Goal: Task Accomplishment & Management: Manage account settings

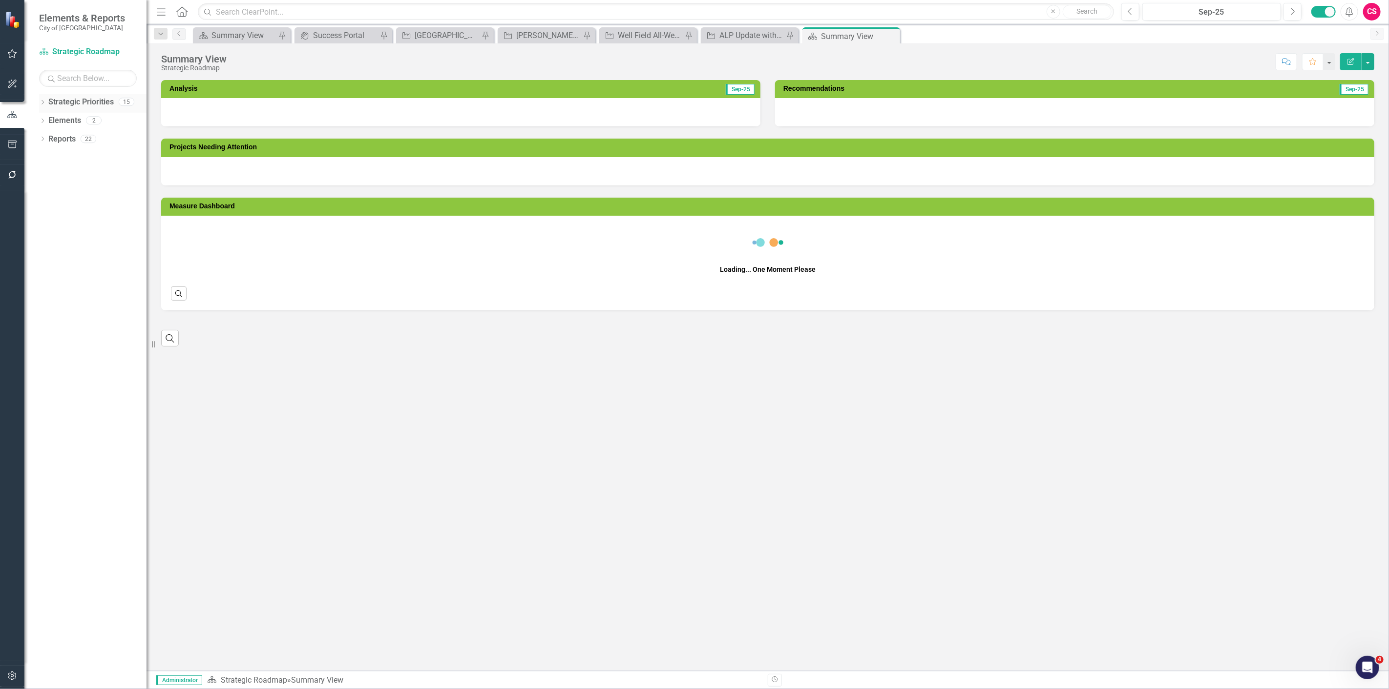
click at [41, 143] on icon "Dropdown" at bounding box center [42, 139] width 7 height 5
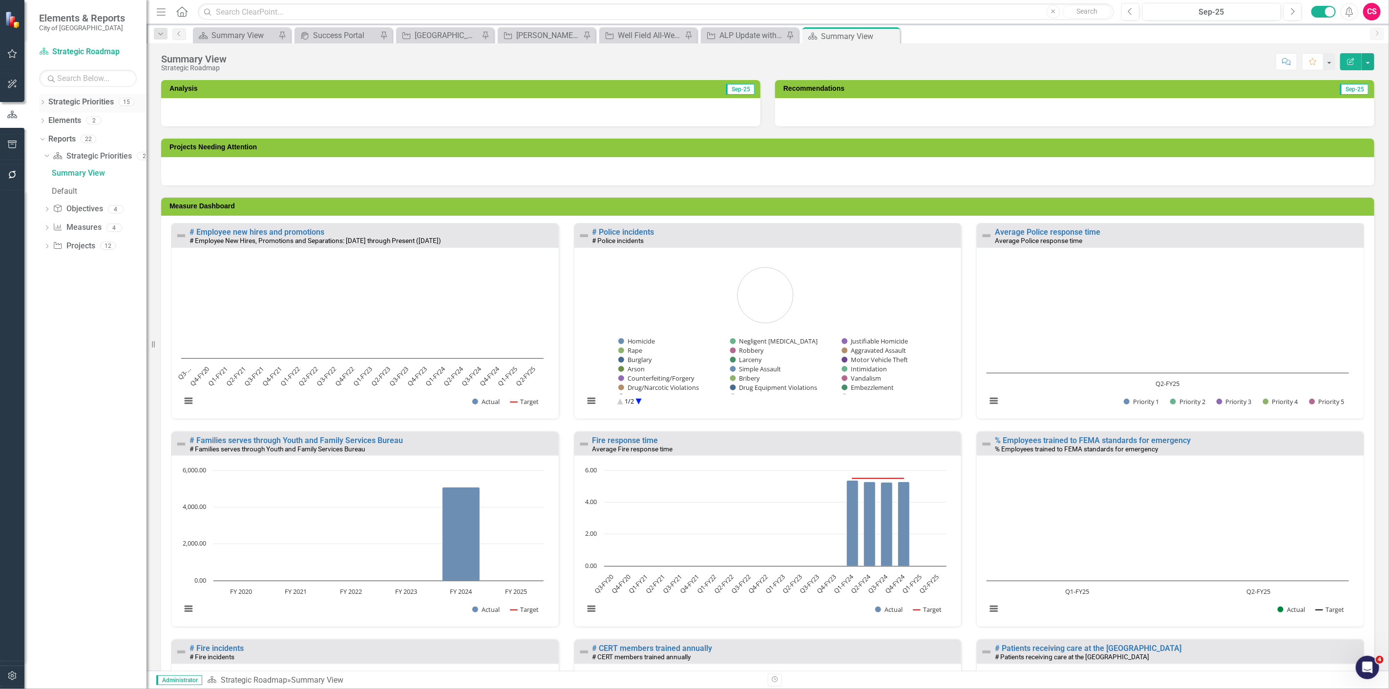
click at [44, 103] on icon "Dropdown" at bounding box center [42, 103] width 7 height 5
click at [67, 177] on link "Capital Improvement Program" at bounding box center [100, 175] width 93 height 11
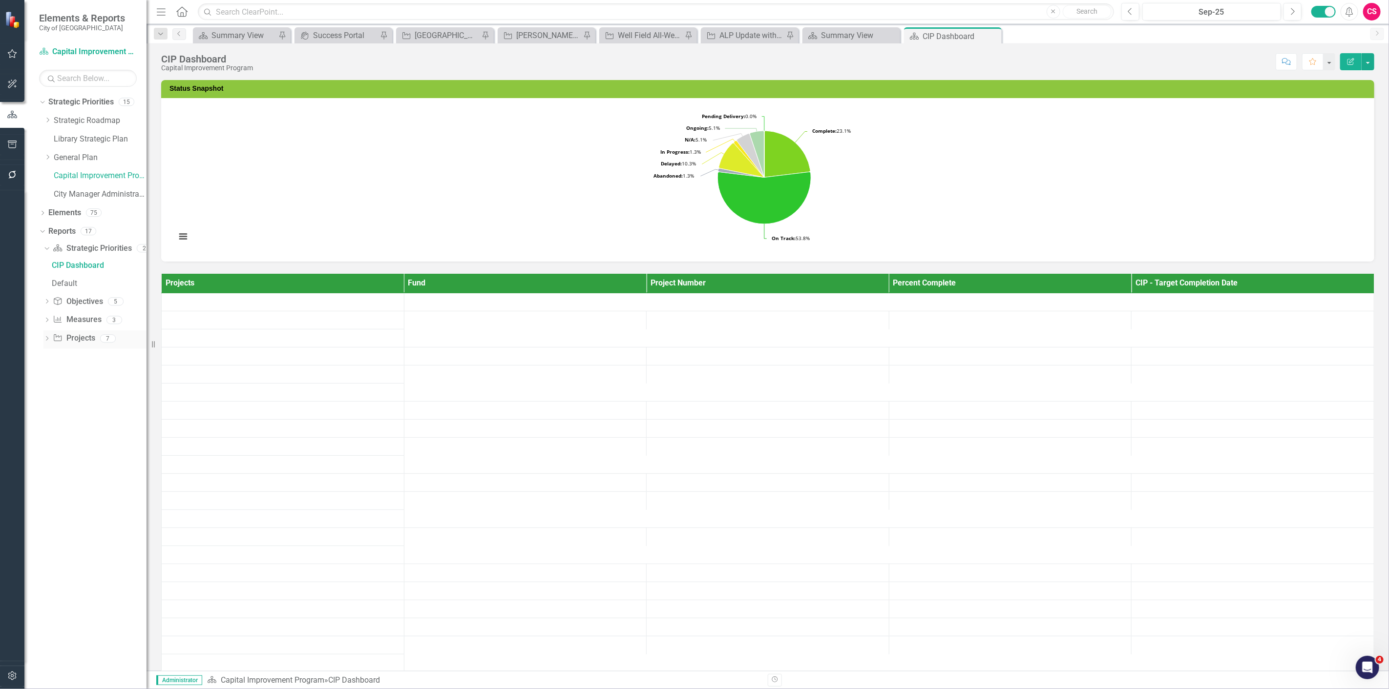
click at [46, 340] on icon at bounding box center [47, 338] width 2 height 4
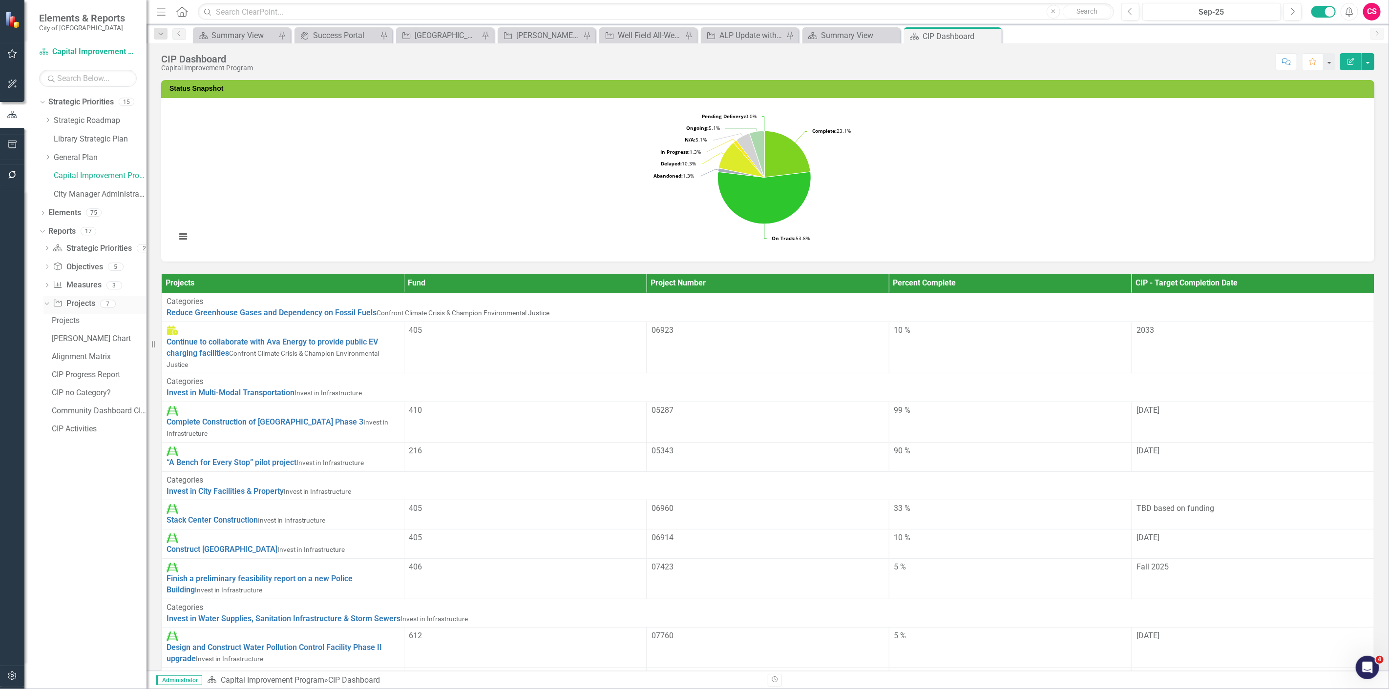
click at [87, 304] on link "Project Projects" at bounding box center [74, 303] width 42 height 11
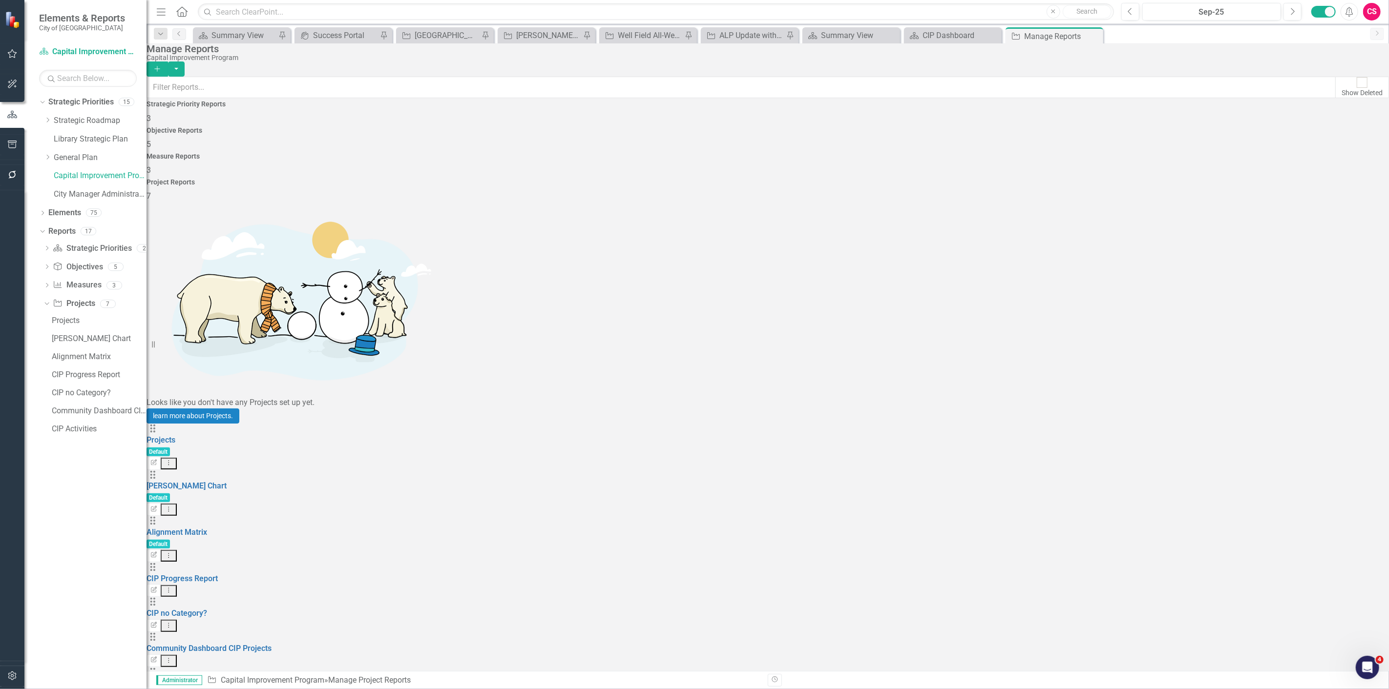
click at [177, 655] on button "Dropdown Menu" at bounding box center [169, 661] width 16 height 12
click at [1353, 396] on link "Copy Duplicate Report" at bounding box center [1326, 394] width 81 height 18
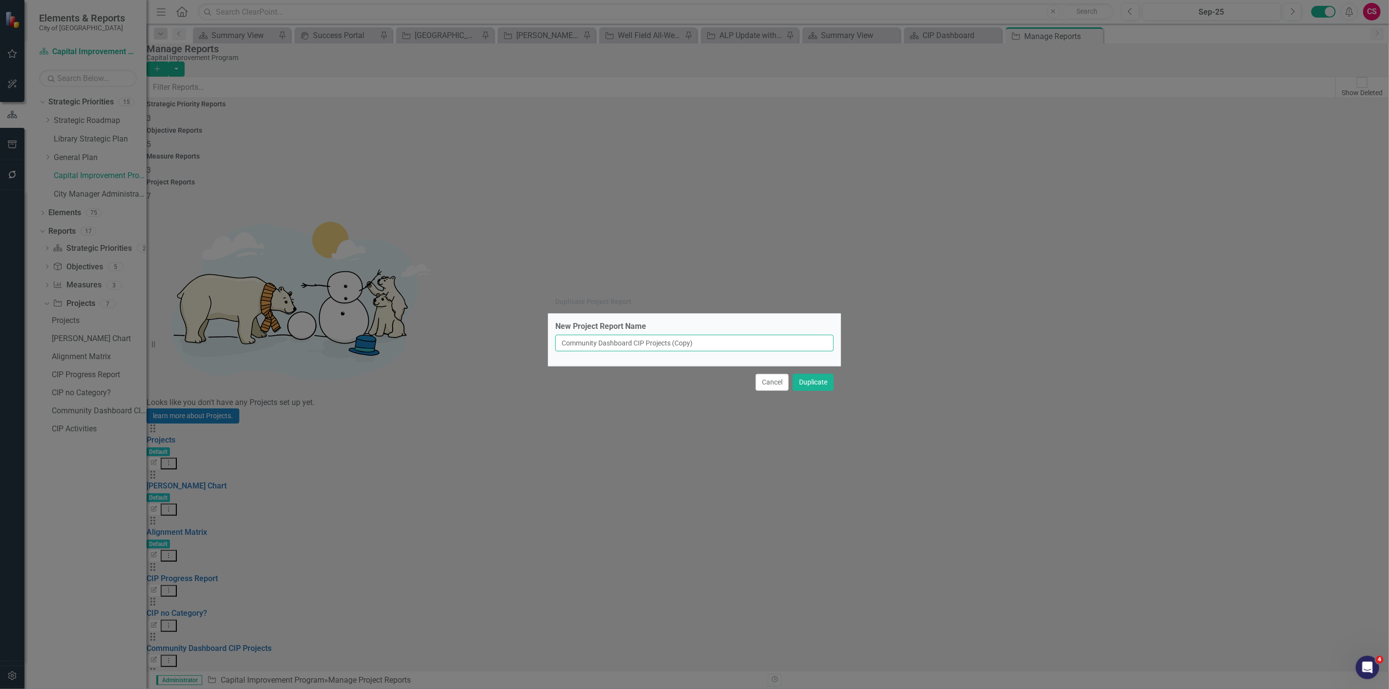
drag, startPoint x: 735, startPoint y: 344, endPoint x: 692, endPoint y: 339, distance: 43.2
click at [692, 339] on input "Community Dashboard CIP Projects (Copy)" at bounding box center [694, 343] width 278 height 17
type input "Community Dashboard CIP Projects (Status Check)"
click at [792, 374] on button "Duplicate" at bounding box center [812, 382] width 41 height 17
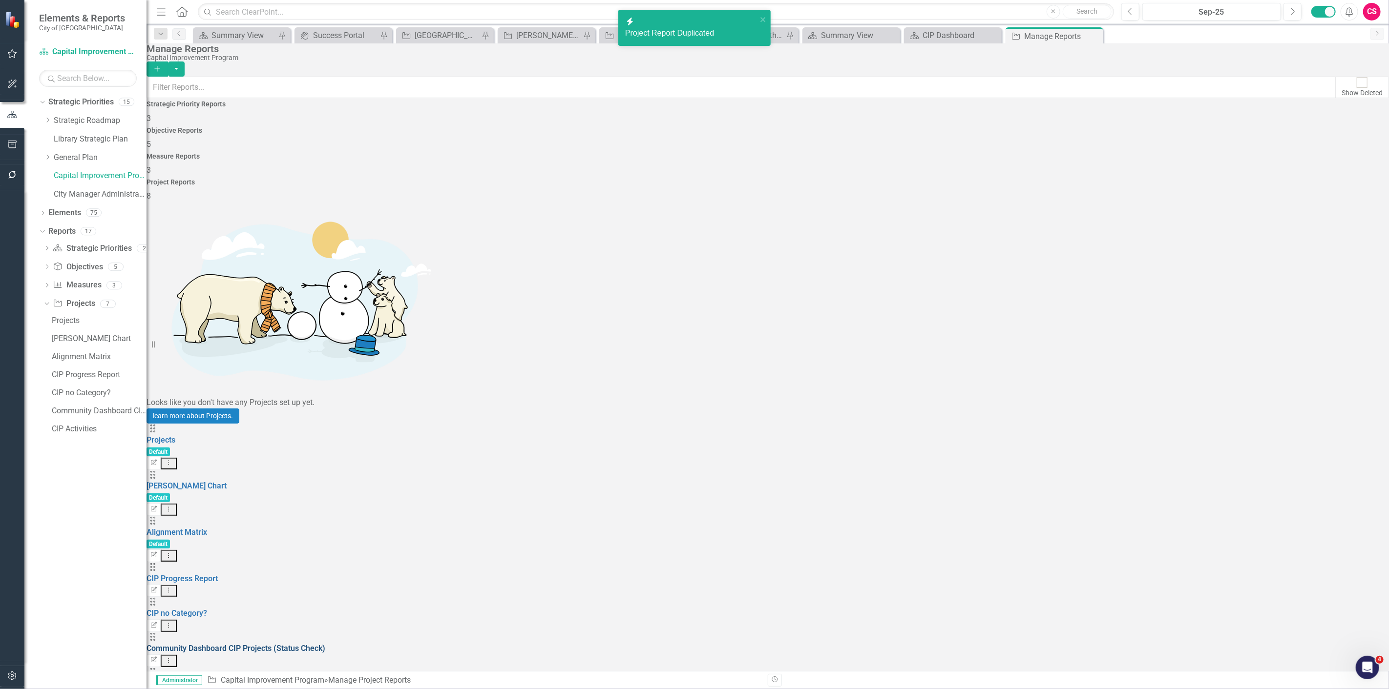
click at [307, 644] on link "Community Dashboard CIP Projects (Status Check)" at bounding box center [235, 648] width 179 height 9
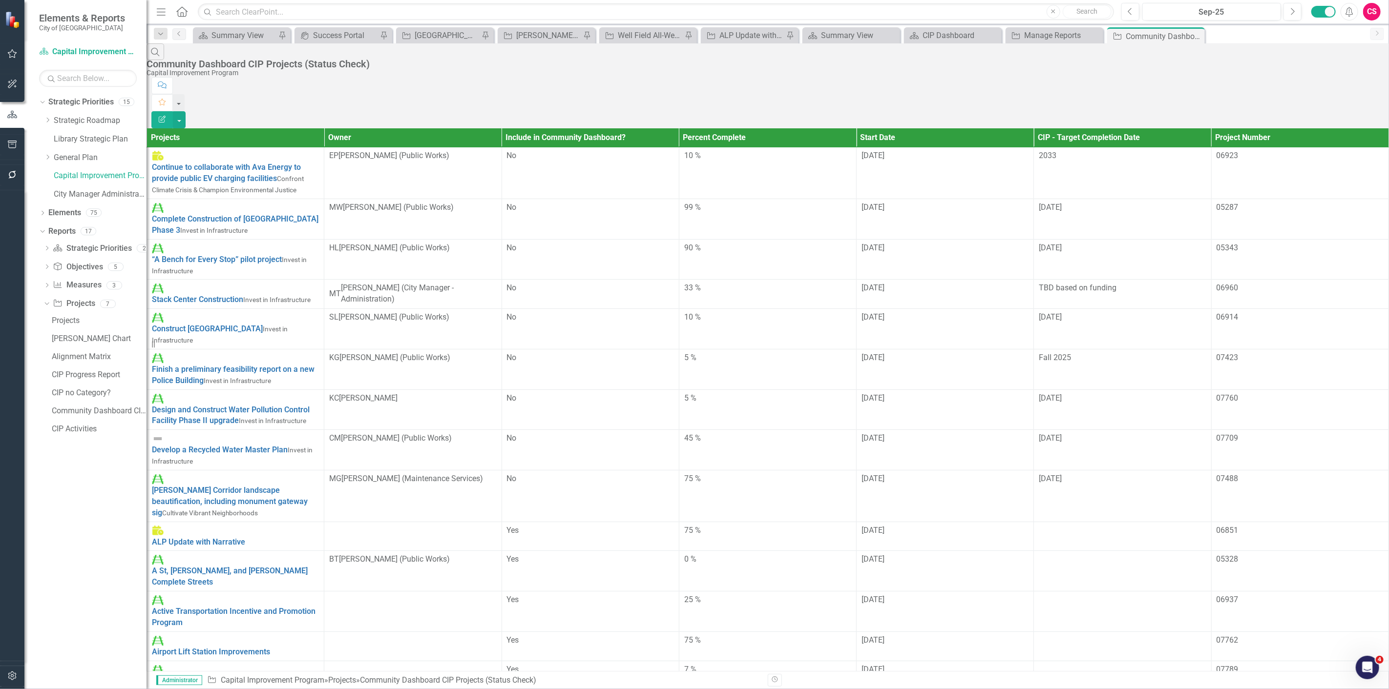
click at [173, 111] on button "Edit Report" at bounding box center [161, 119] width 21 height 17
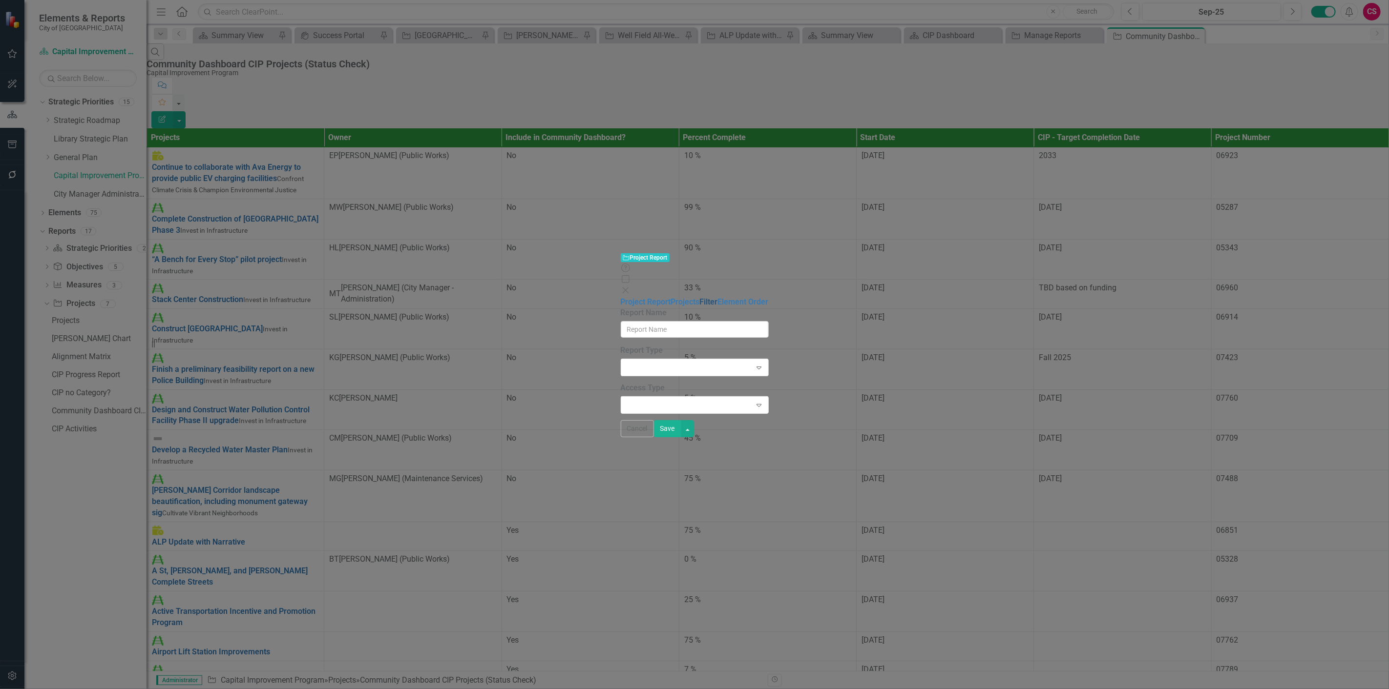
type input "Community Dashboard CIP Projects (Status Check)"
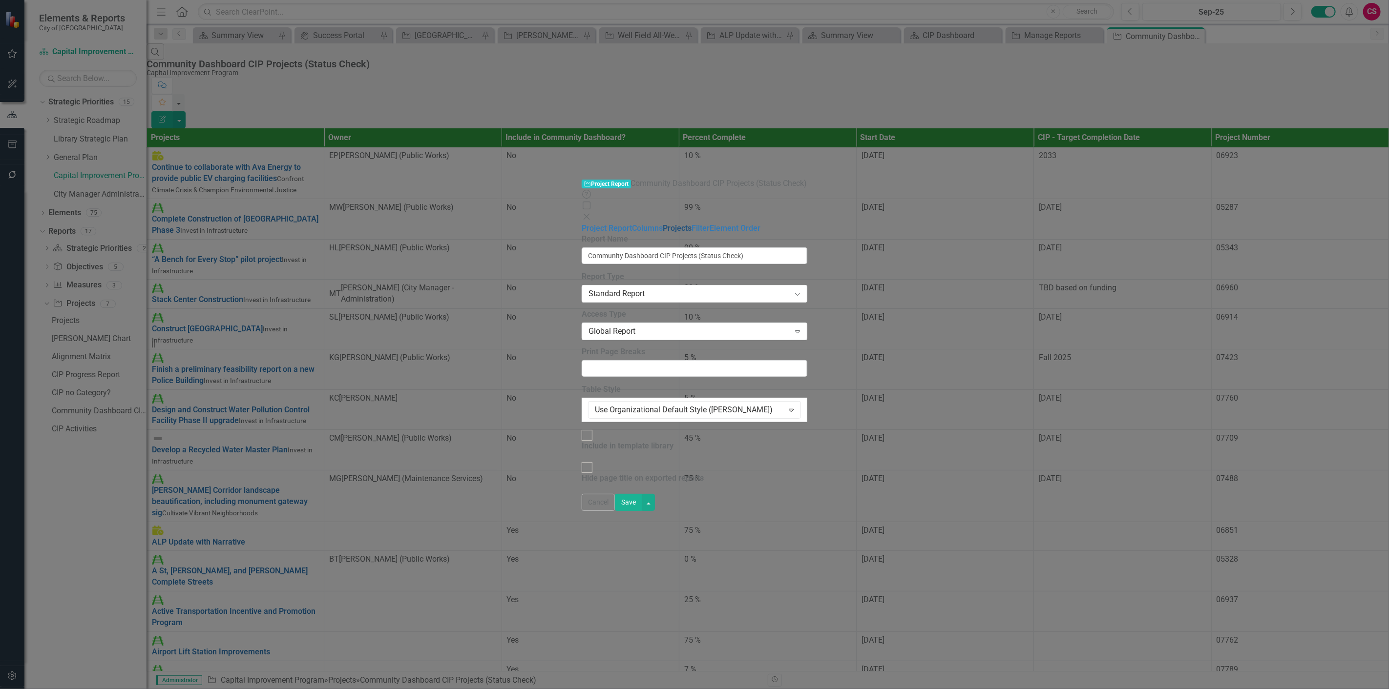
click at [663, 224] on link "Projects" at bounding box center [677, 228] width 29 height 9
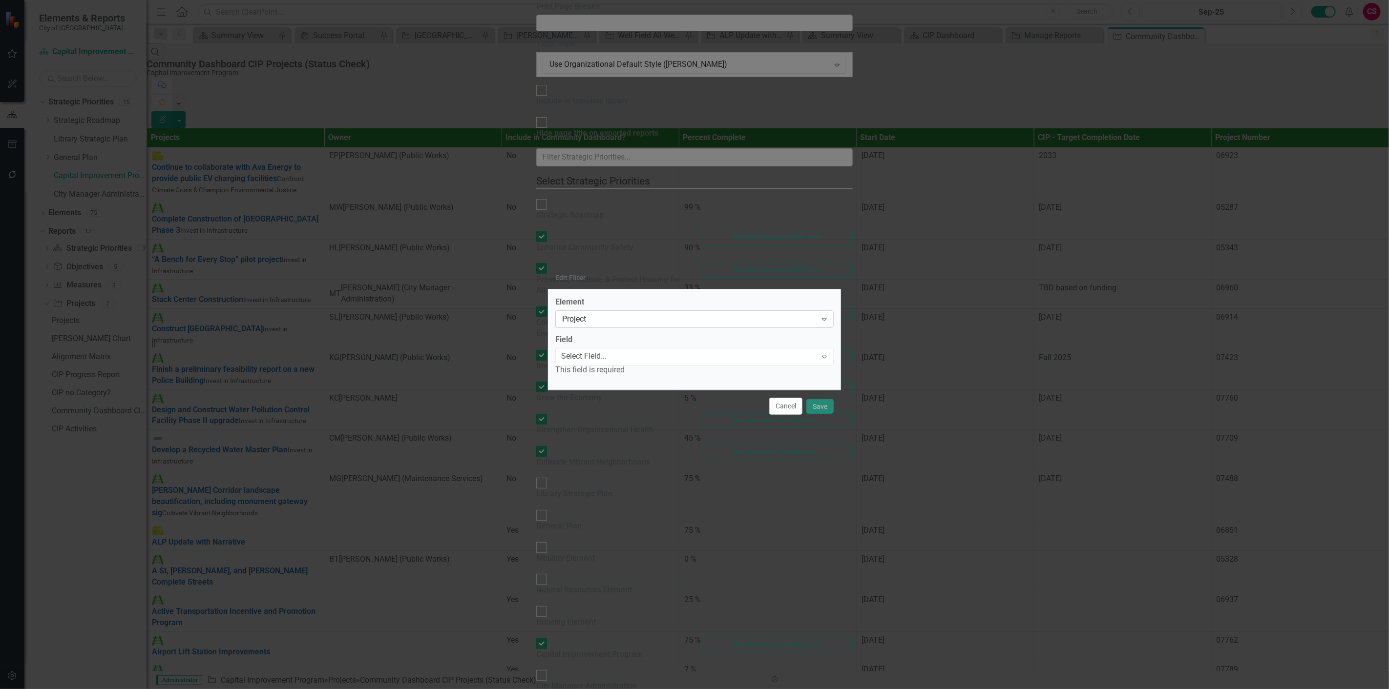
click at [613, 315] on div "Project" at bounding box center [689, 318] width 254 height 11
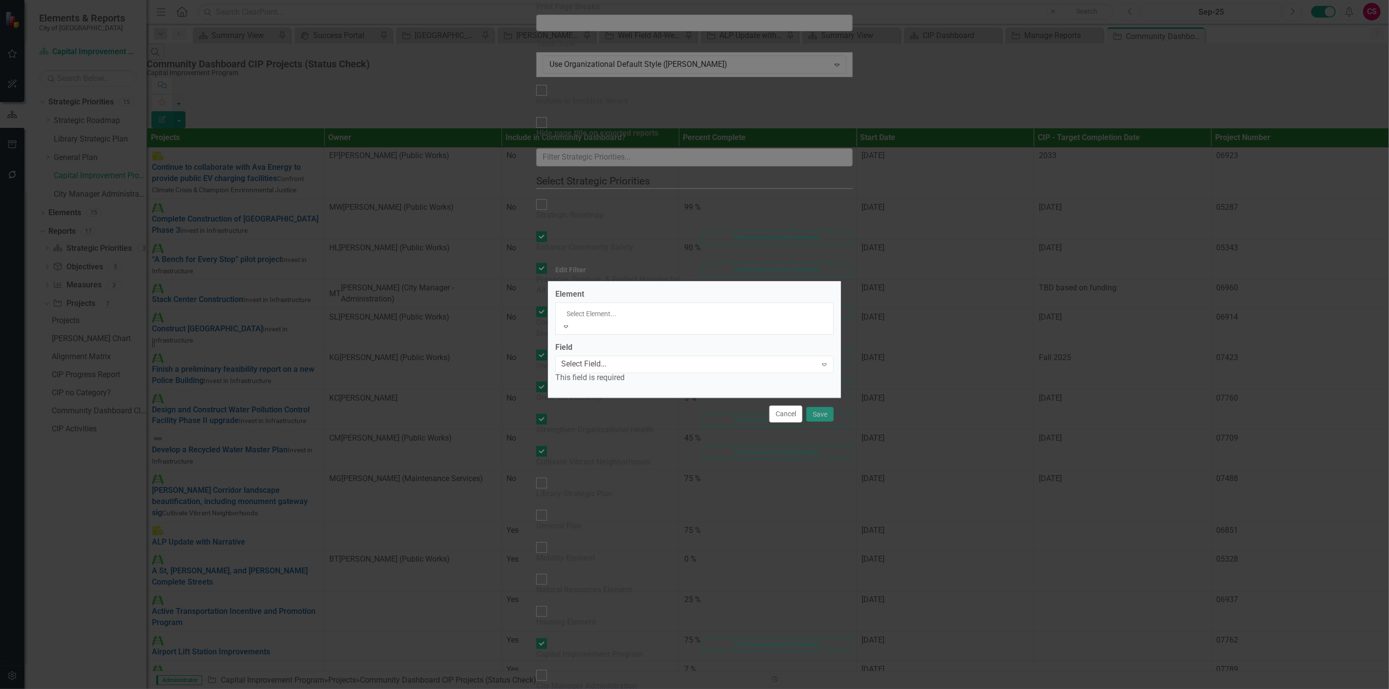
click at [595, 290] on div "Element 3 results available. Use Up and Down to choose options, press Enter to …" at bounding box center [694, 340] width 293 height 117
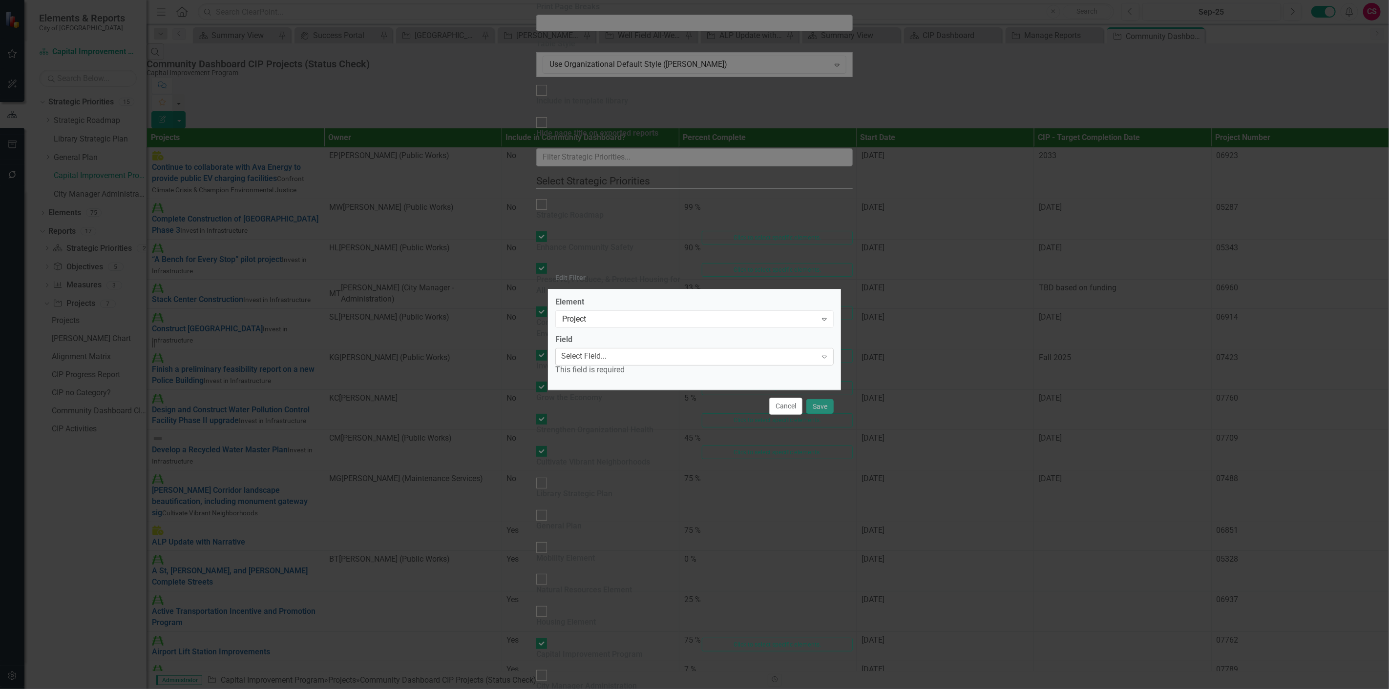
click at [584, 354] on div "Select Field..." at bounding box center [583, 356] width 45 height 11
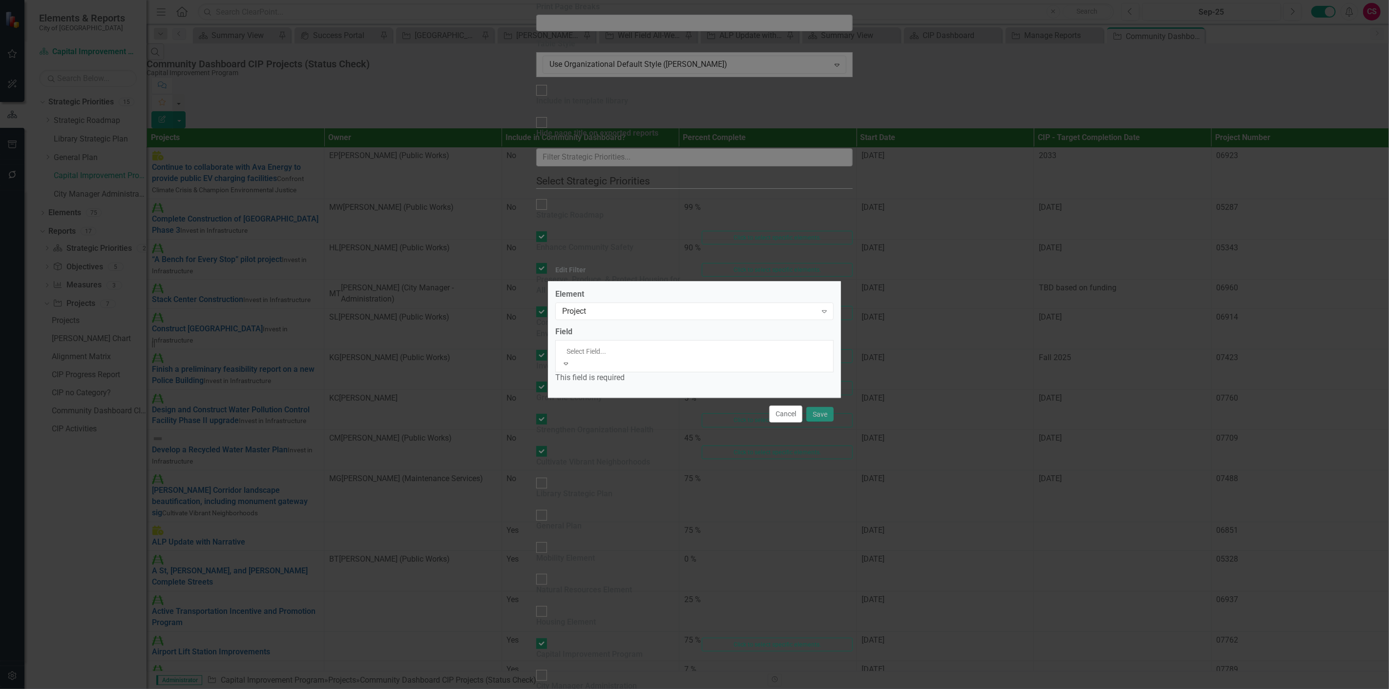
click at [580, 689] on div "Status" at bounding box center [694, 694] width 1389 height 11
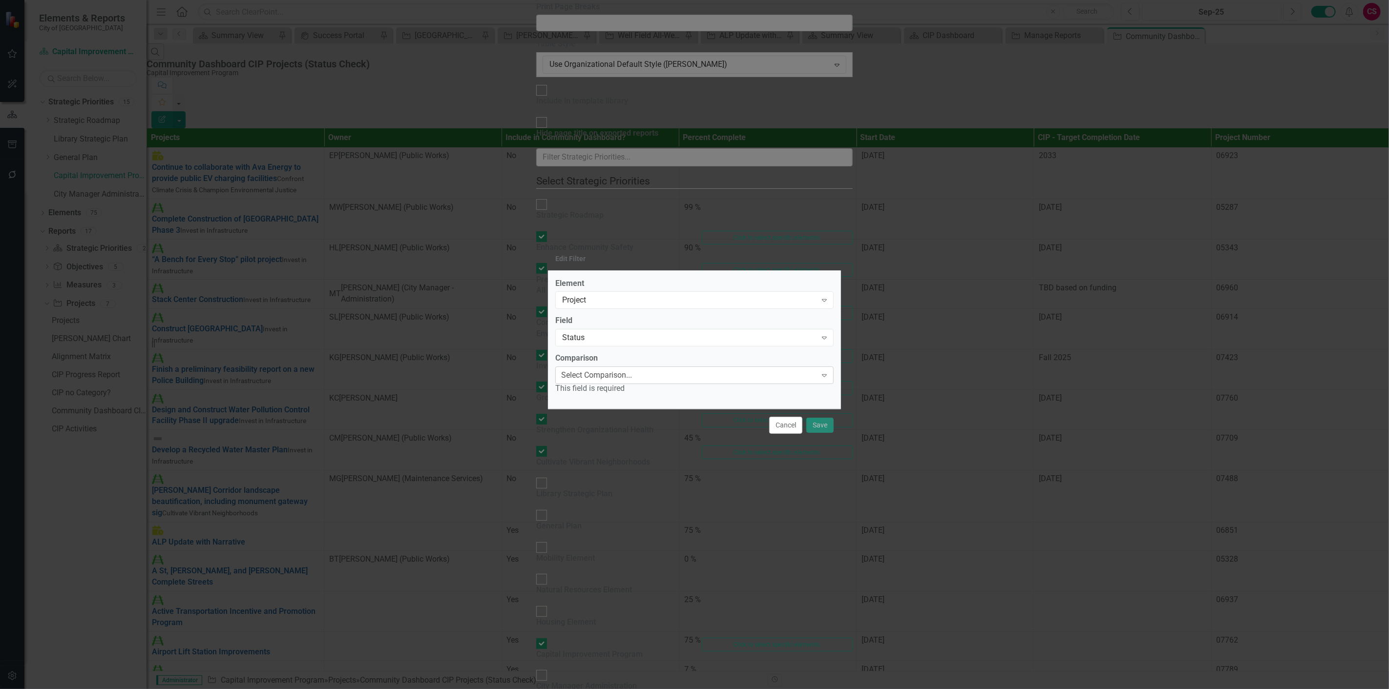
click at [581, 378] on div "Select Comparison..." at bounding box center [596, 375] width 71 height 11
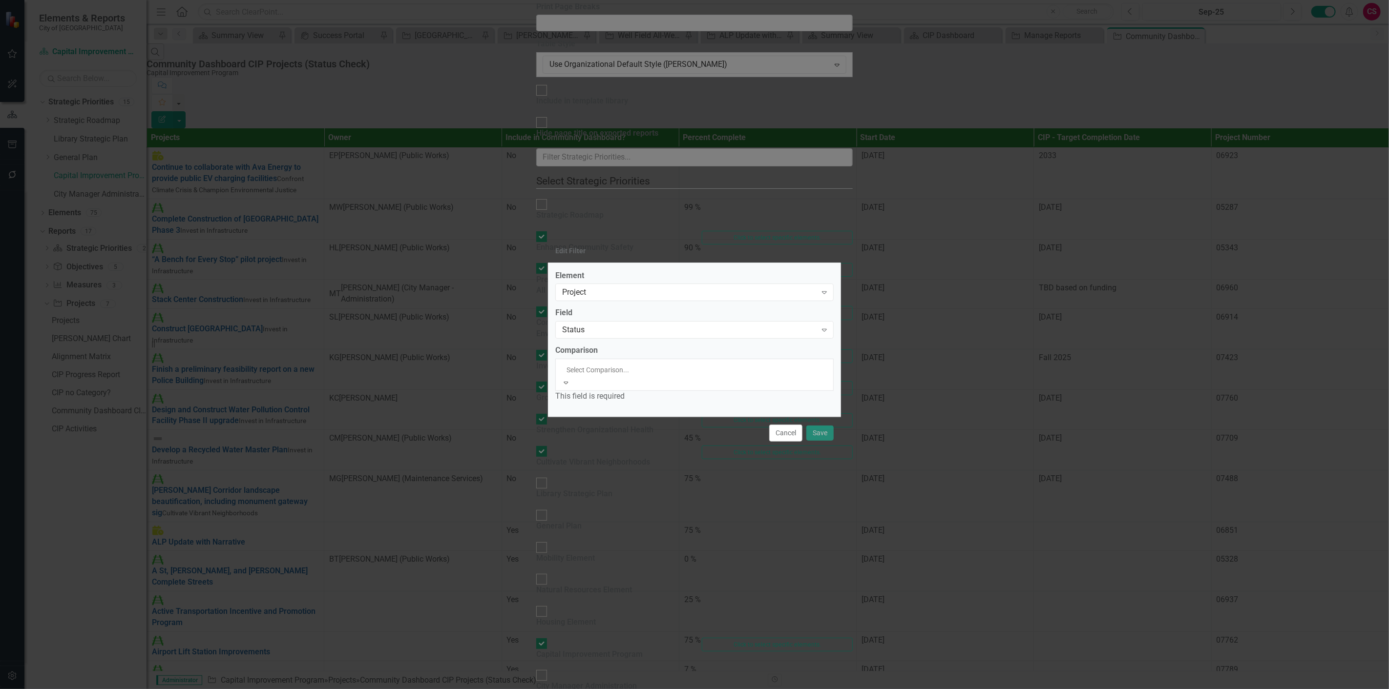
click at [584, 689] on div "Equals" at bounding box center [694, 694] width 1389 height 11
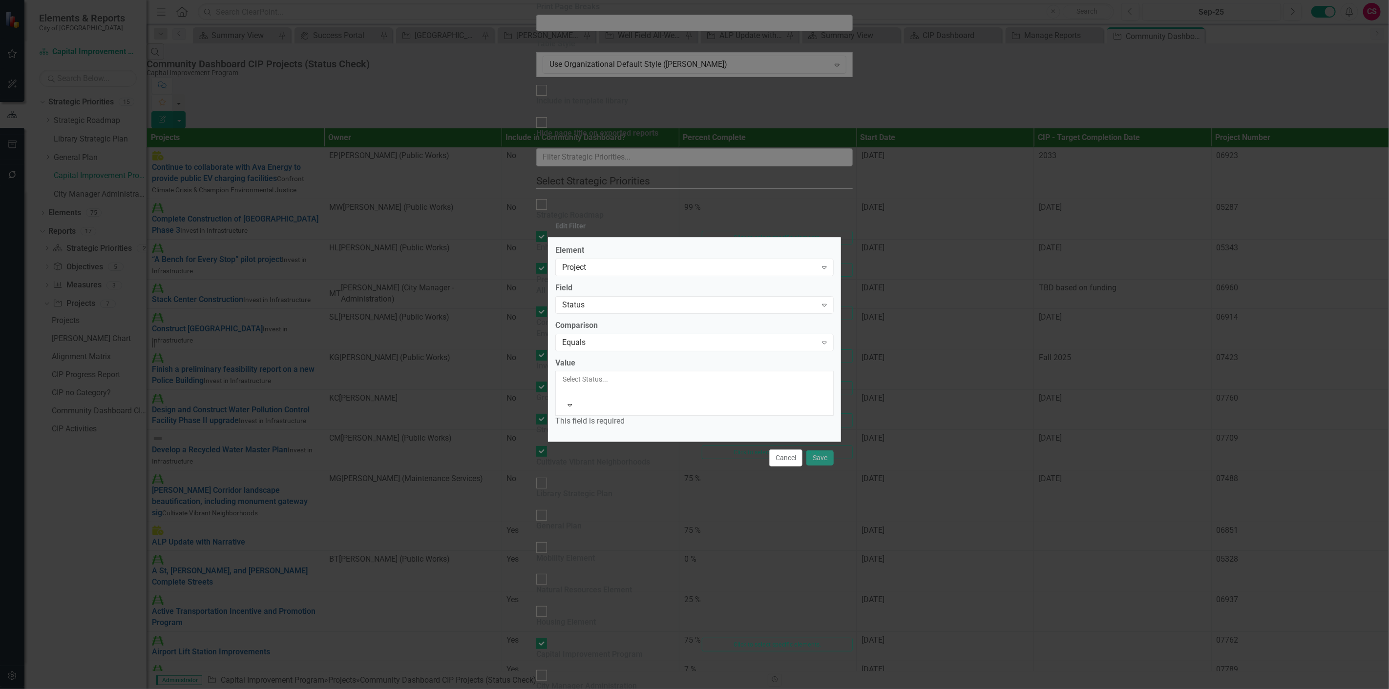
click at [564, 397] on div at bounding box center [563, 391] width 1 height 12
click at [616, 348] on div "Equals" at bounding box center [689, 342] width 254 height 11
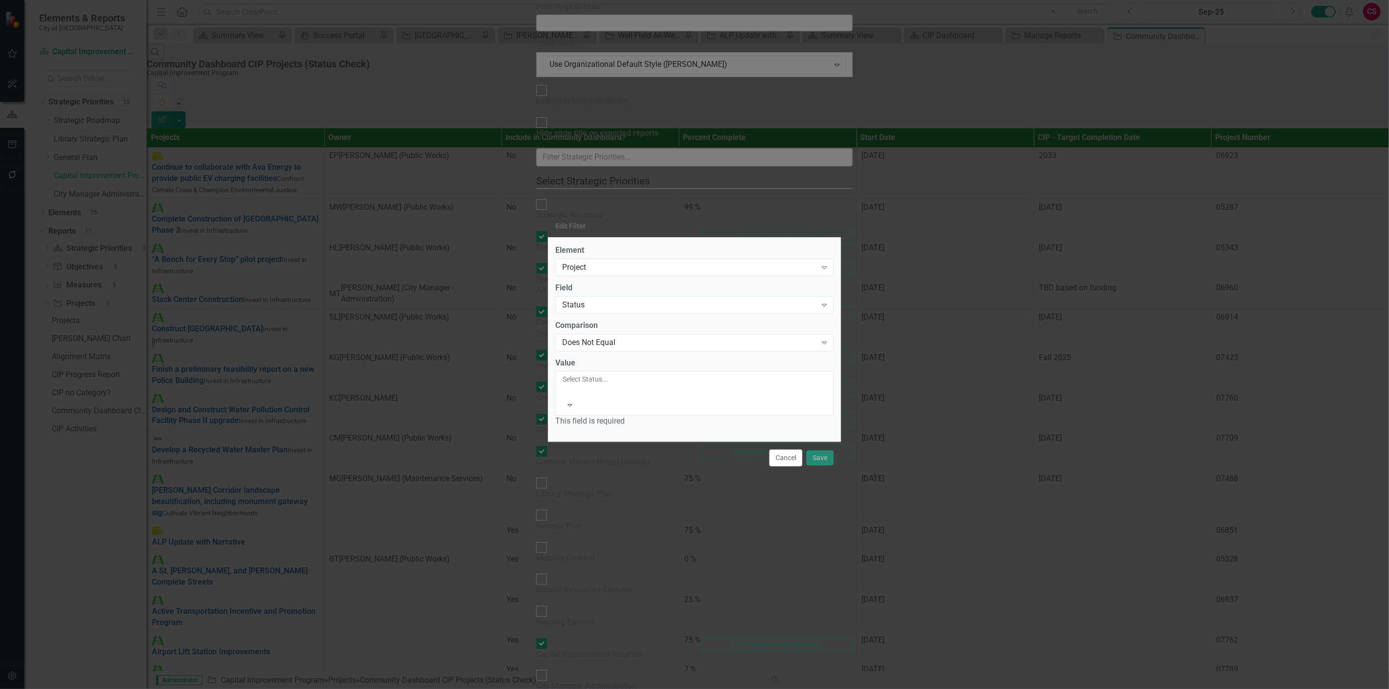
click at [564, 392] on div at bounding box center [563, 391] width 1 height 12
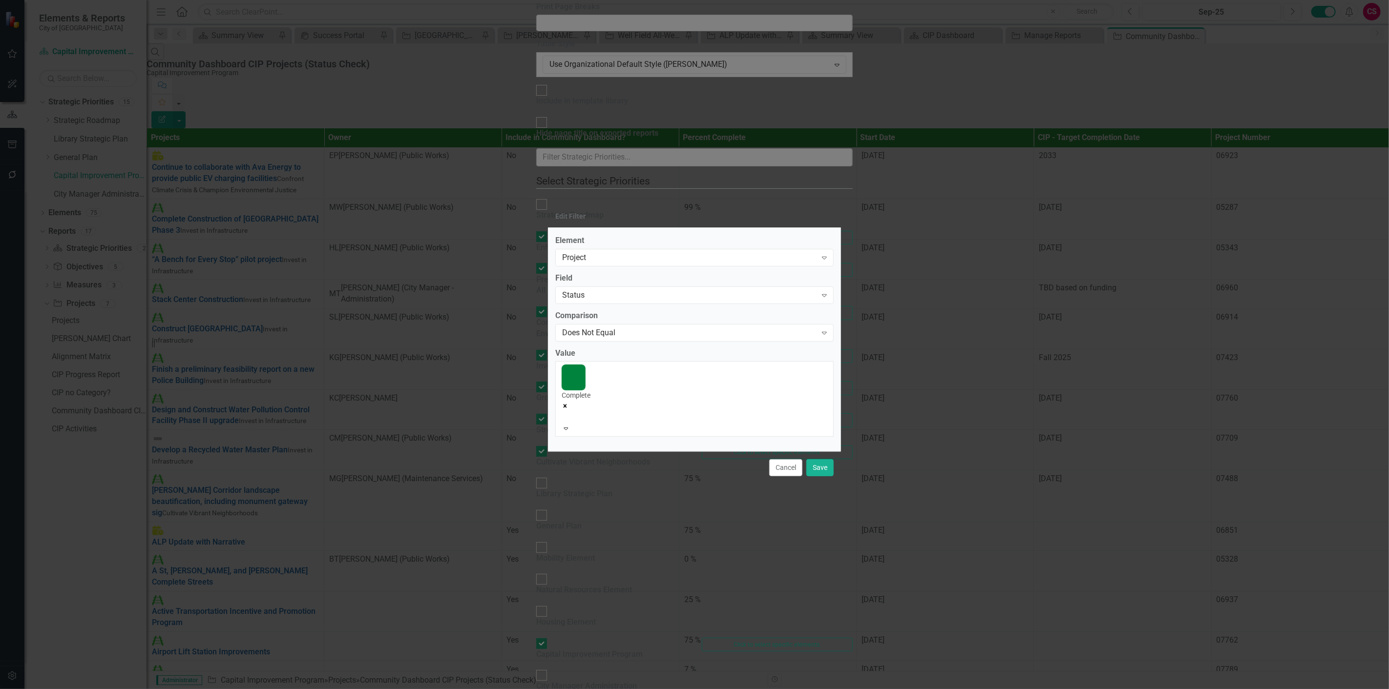
click at [564, 411] on div at bounding box center [563, 417] width 1 height 12
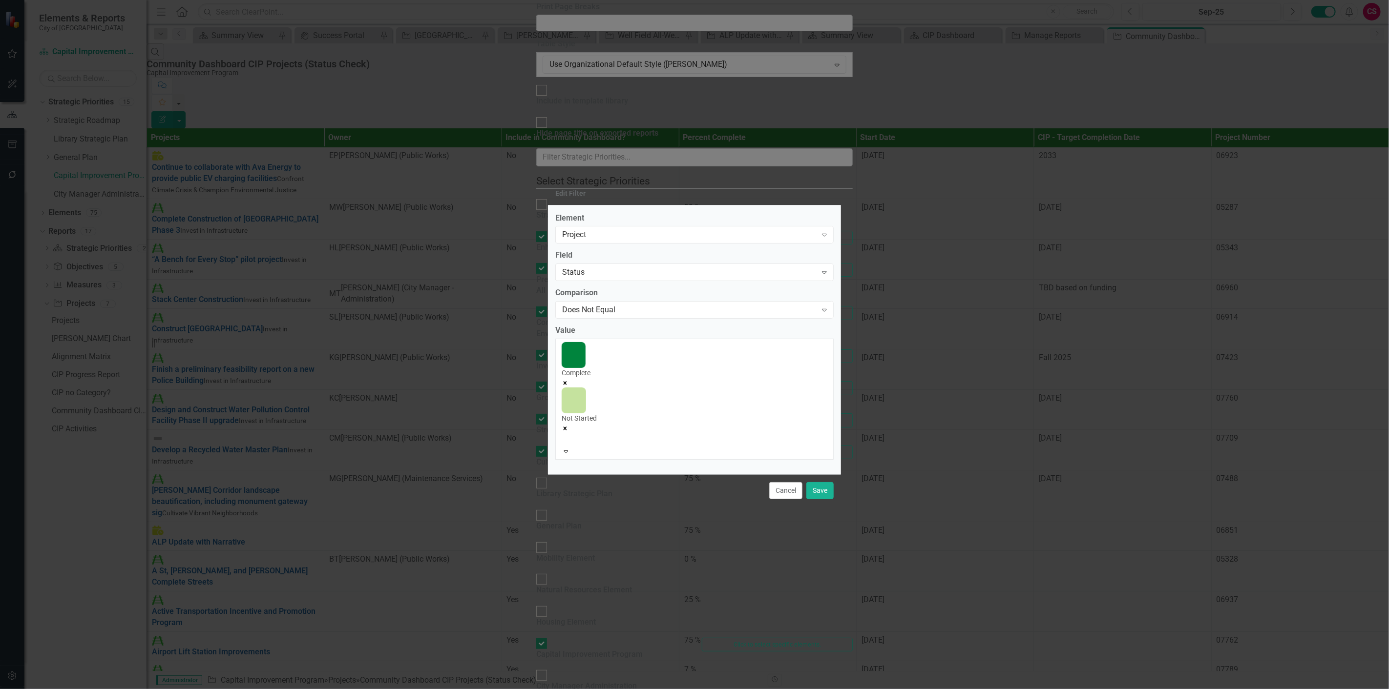
click at [564, 434] on div at bounding box center [563, 440] width 1 height 12
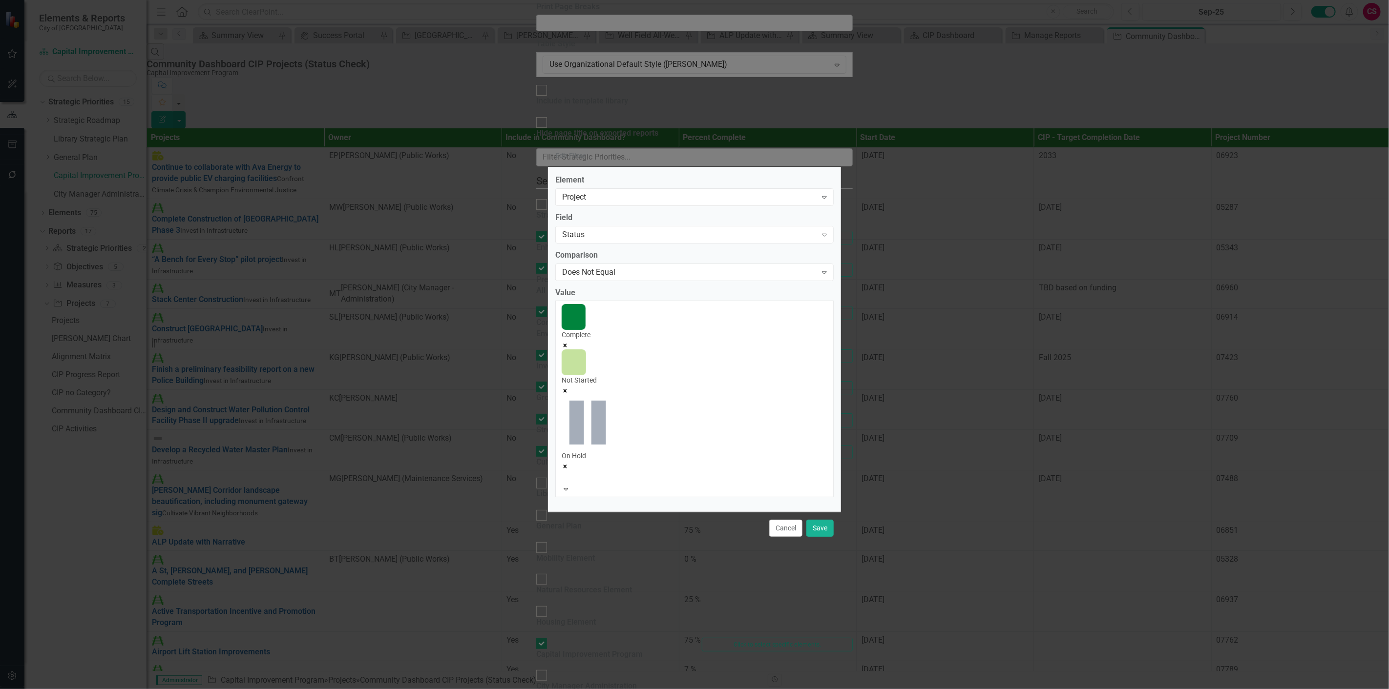
click at [564, 472] on div at bounding box center [563, 478] width 1 height 12
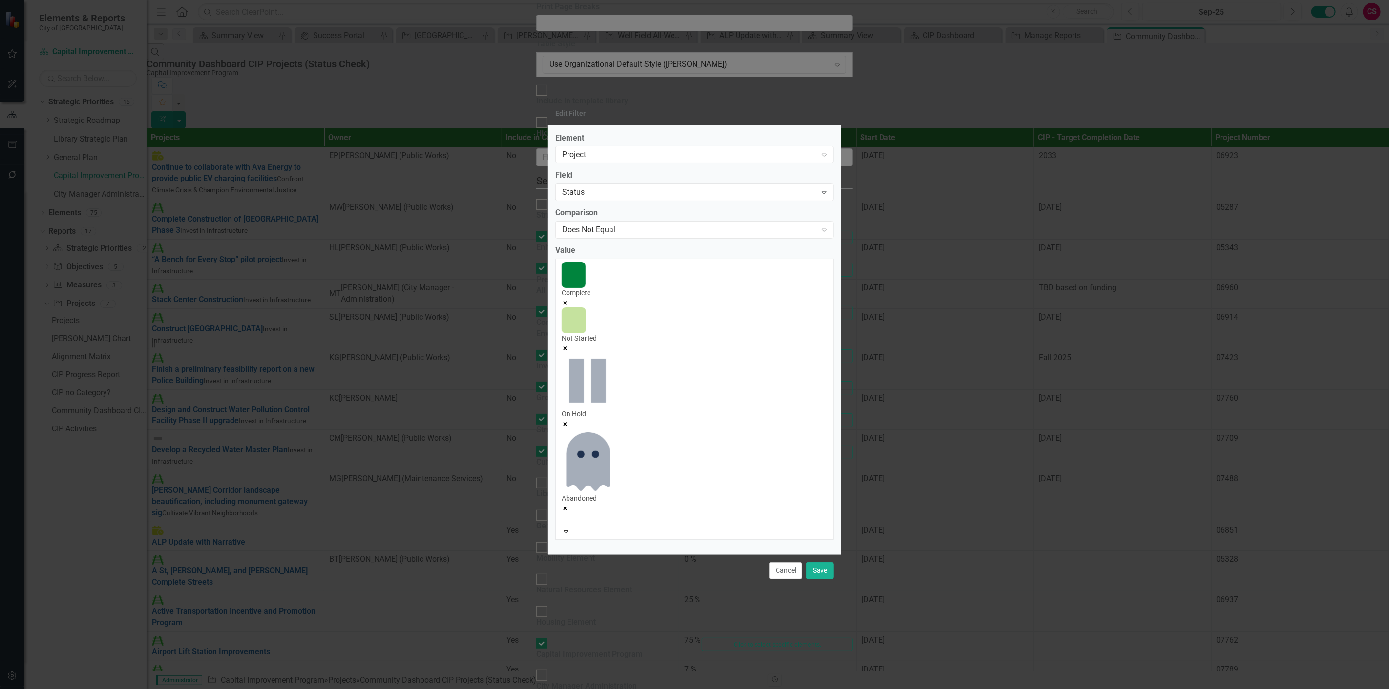
click at [564, 514] on div at bounding box center [563, 520] width 1 height 12
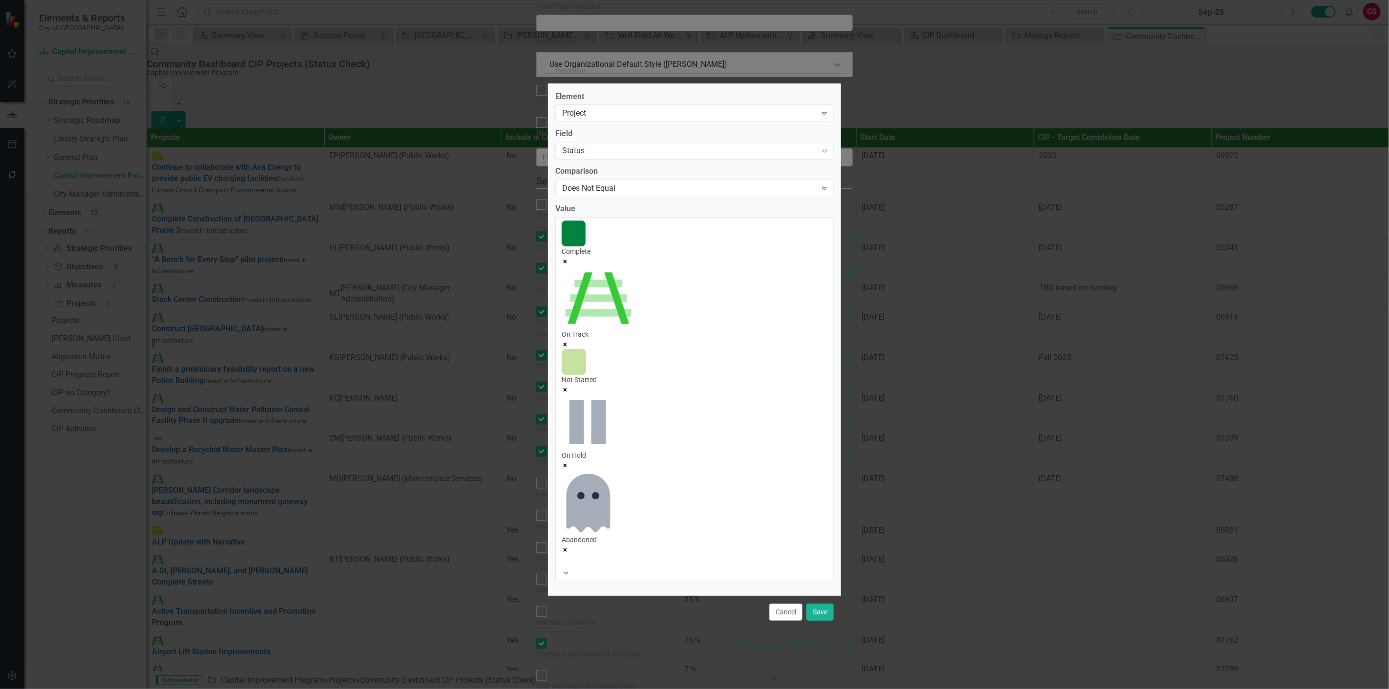
click at [564, 556] on div at bounding box center [563, 562] width 1 height 12
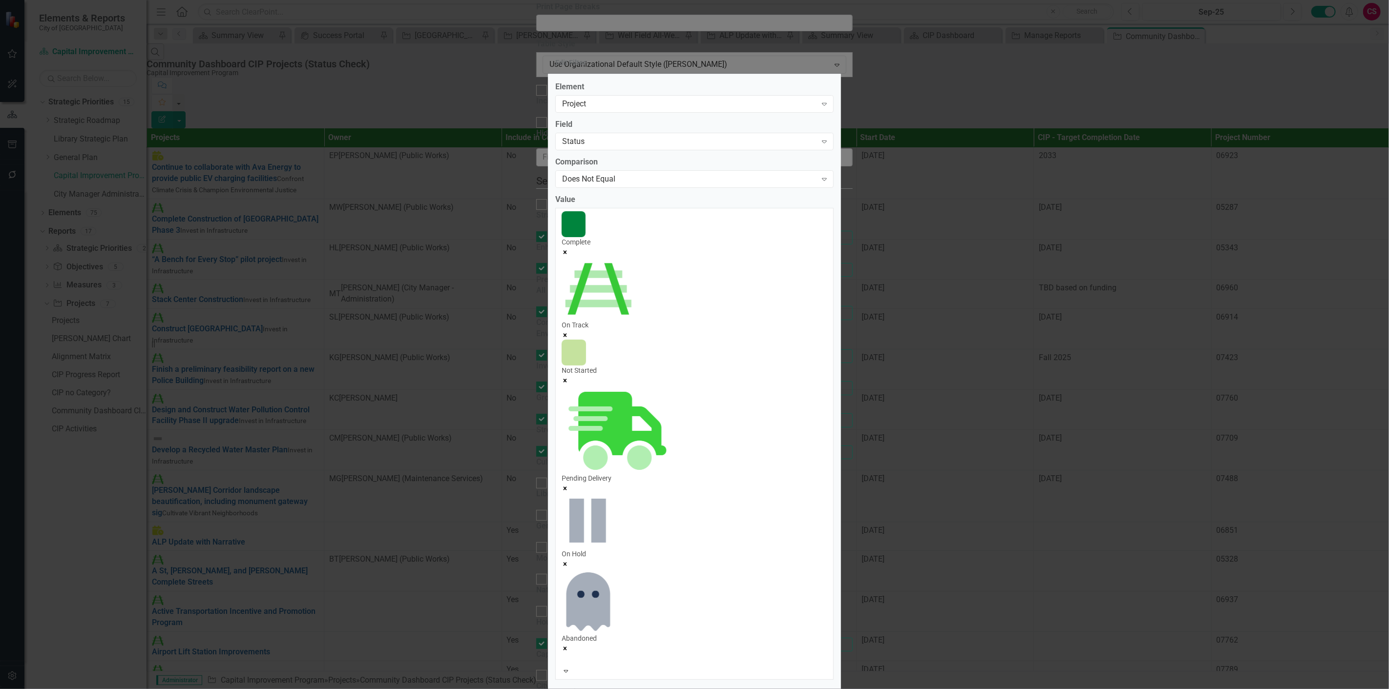
click at [564, 654] on div at bounding box center [563, 660] width 1 height 12
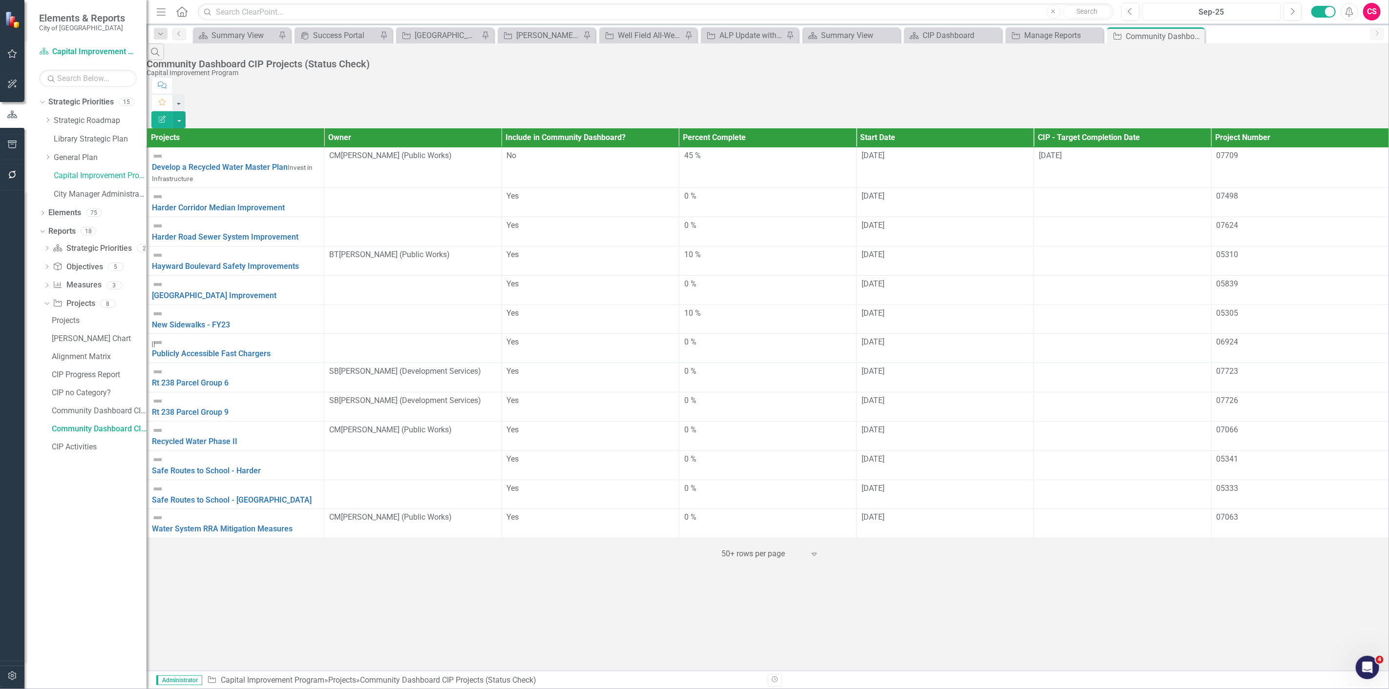
click at [1209, 12] on div "Sep-25" at bounding box center [1212, 12] width 132 height 12
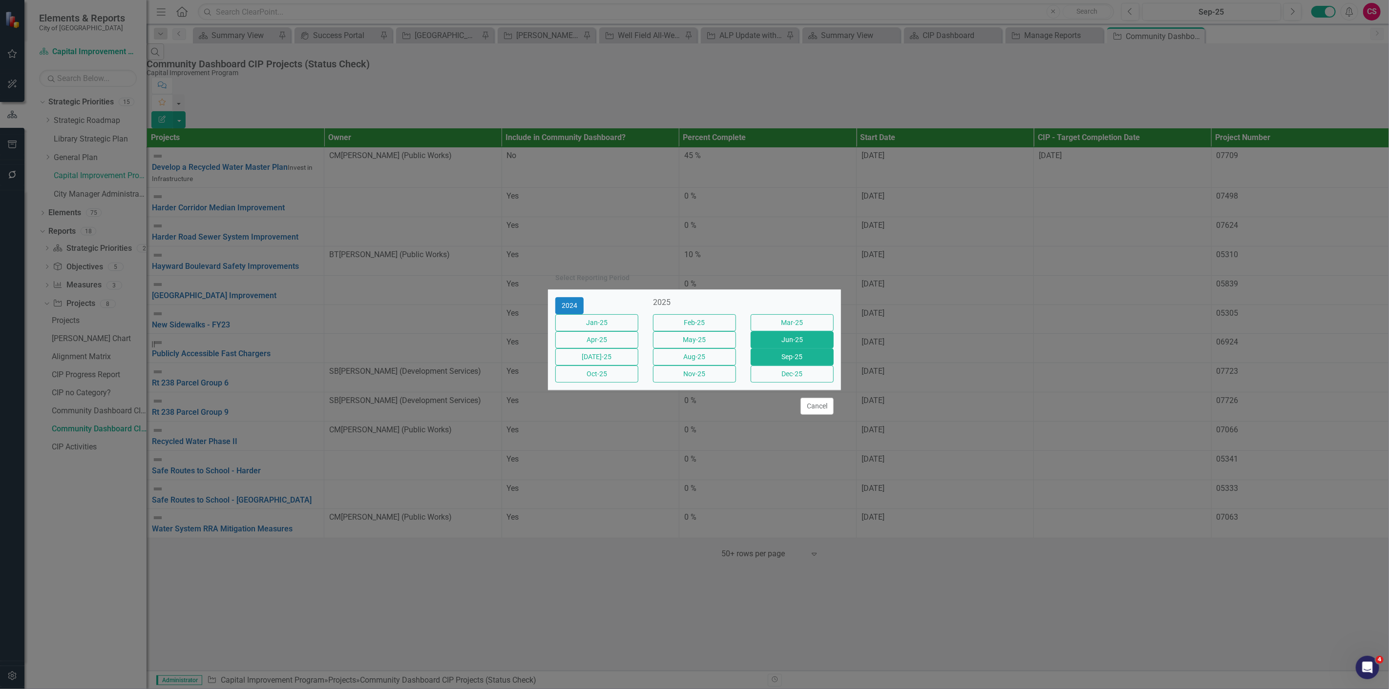
click at [769, 346] on button "Jun-25" at bounding box center [791, 340] width 83 height 17
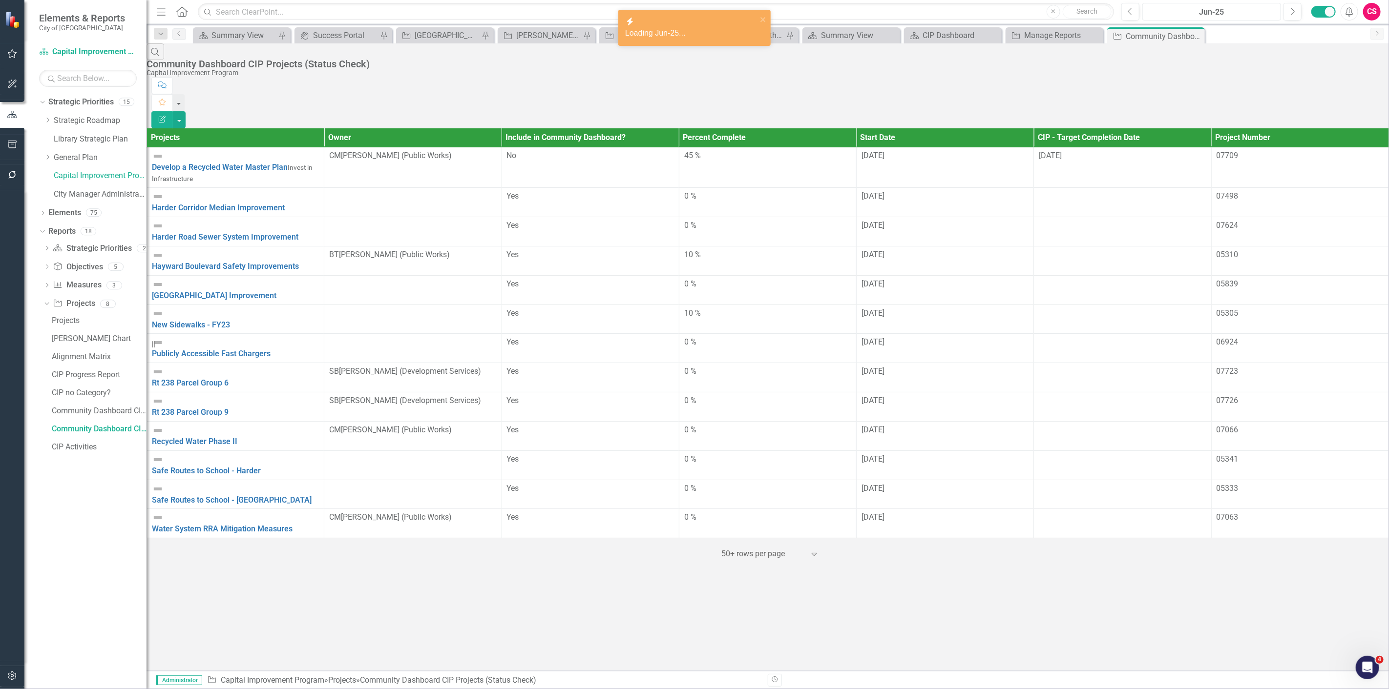
click at [1209, 13] on div "Jun-25" at bounding box center [1212, 12] width 132 height 12
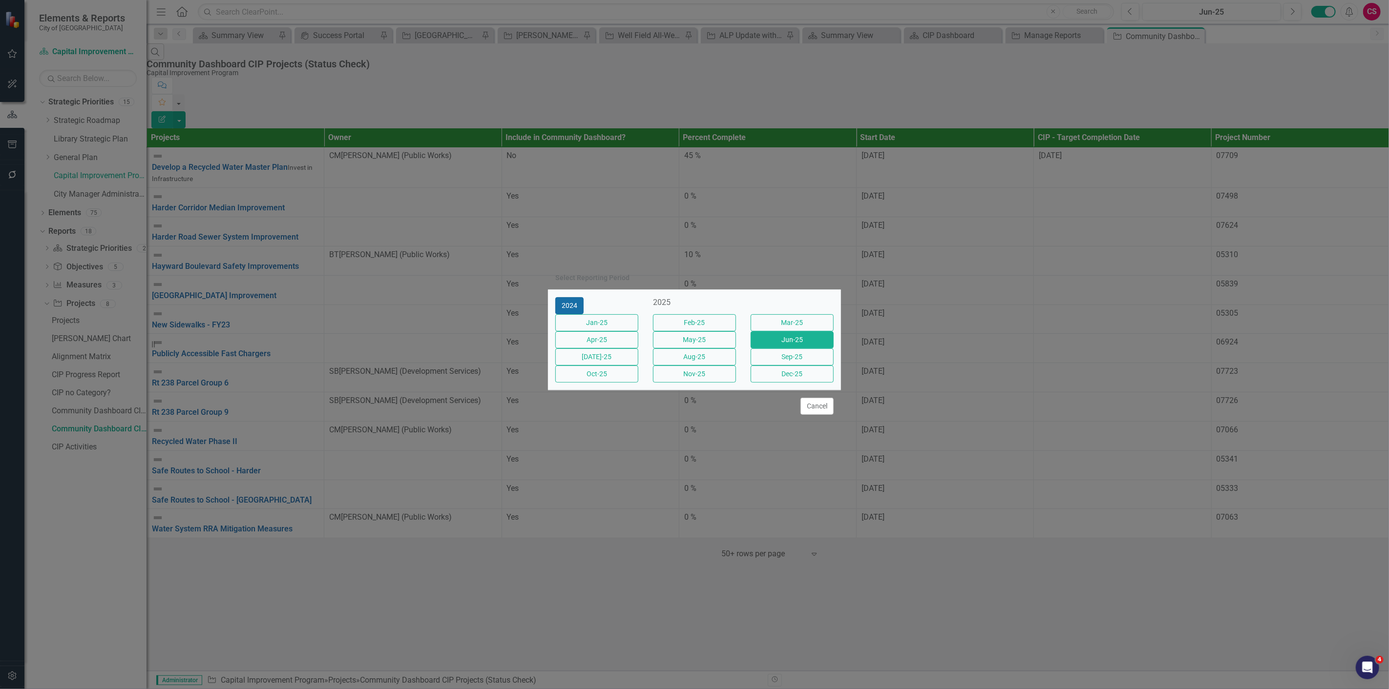
click at [580, 299] on button "2024" at bounding box center [569, 305] width 28 height 17
click at [797, 383] on button "Dec-24" at bounding box center [791, 374] width 83 height 17
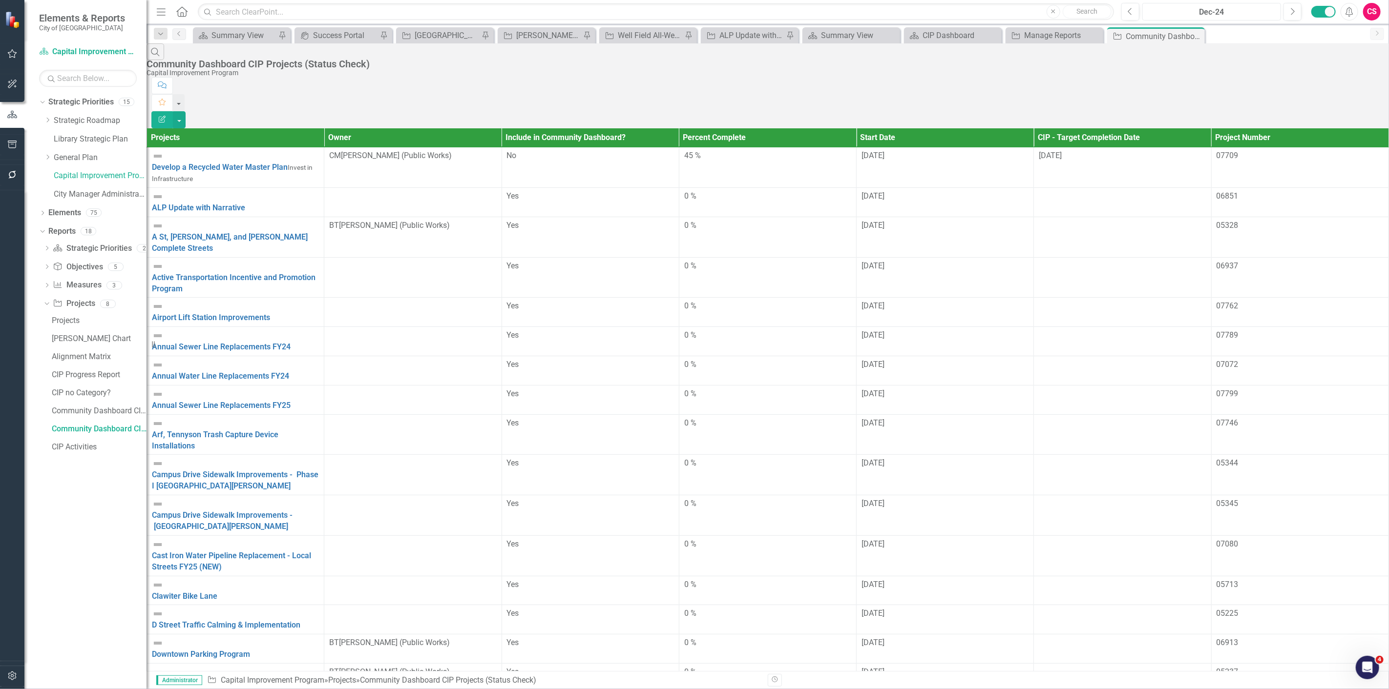
scroll to position [461, 0]
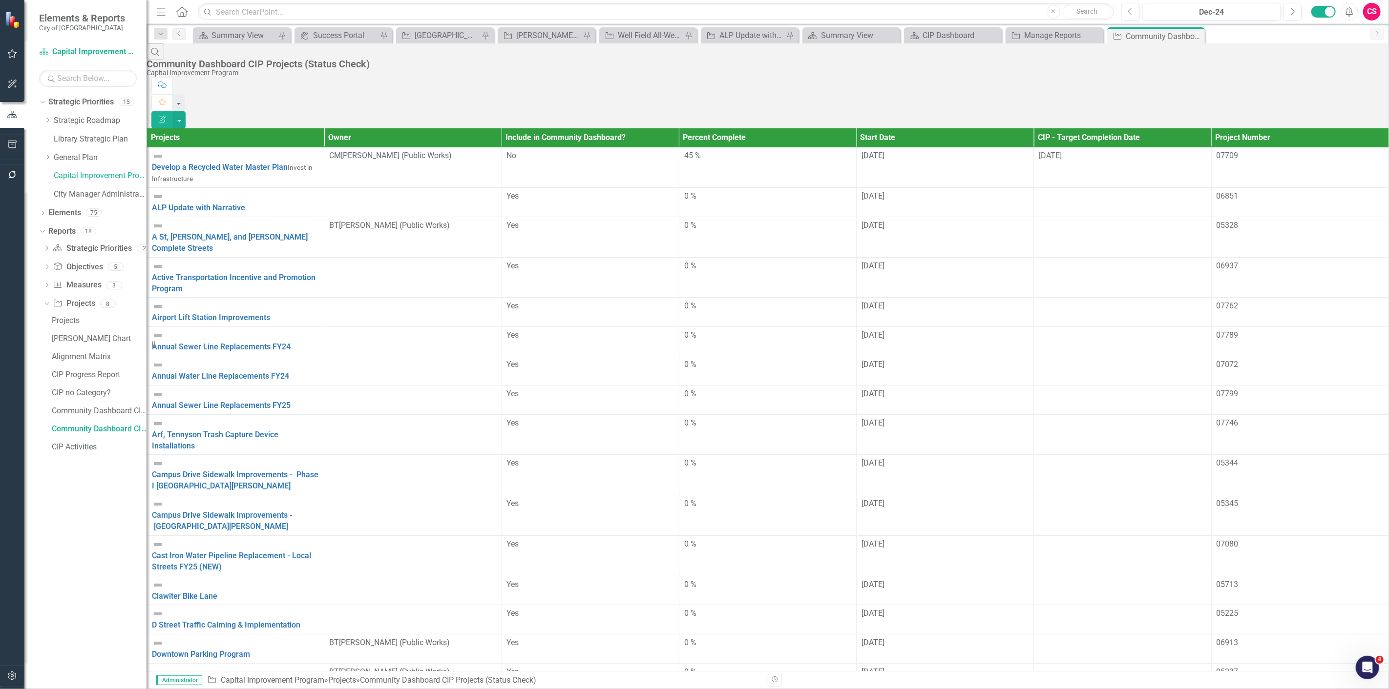
click at [19, 667] on button "button" at bounding box center [12, 677] width 22 height 21
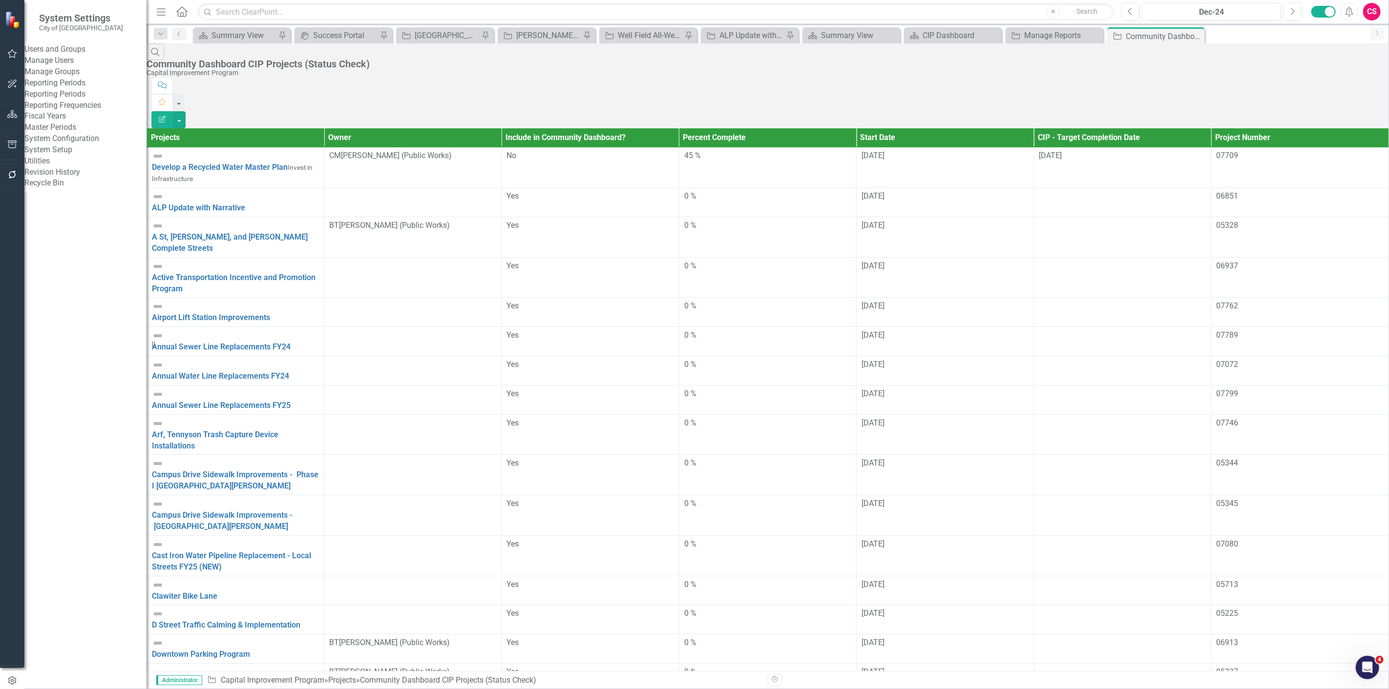
click at [166, 116] on icon "button" at bounding box center [162, 119] width 7 height 7
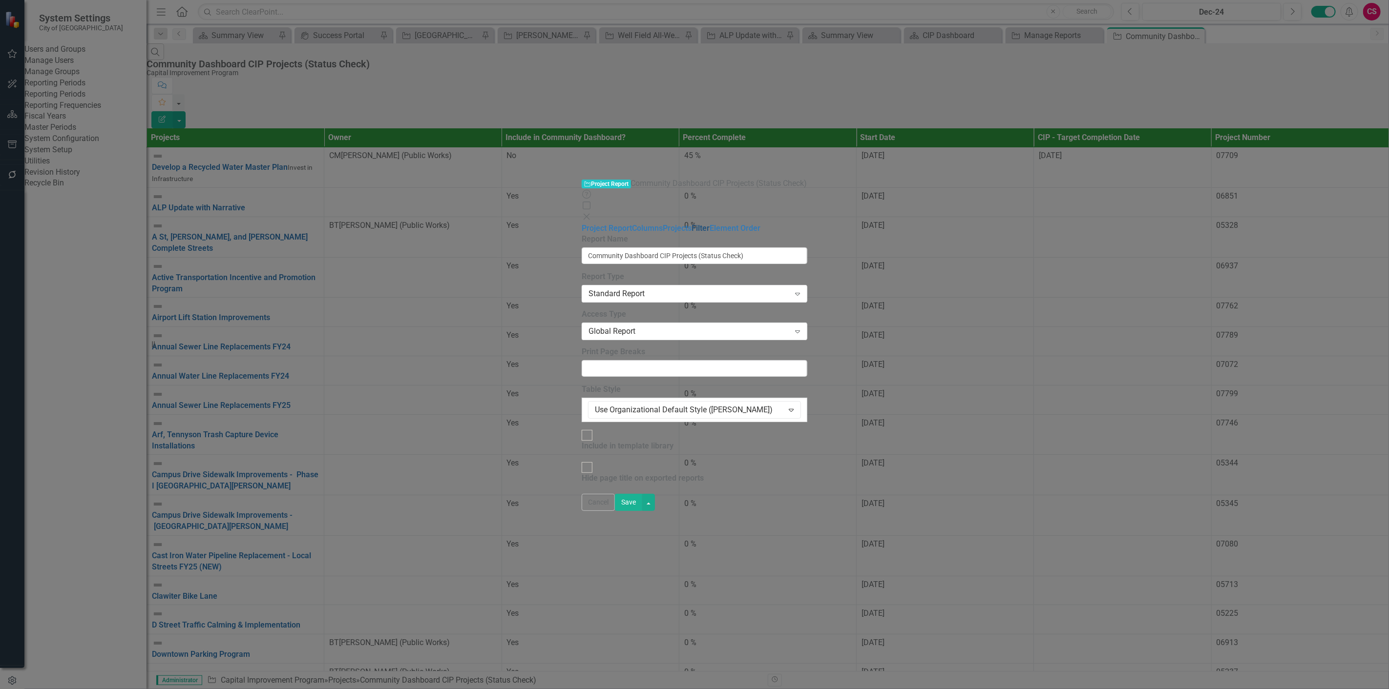
click at [691, 224] on link "Filter" at bounding box center [700, 228] width 18 height 9
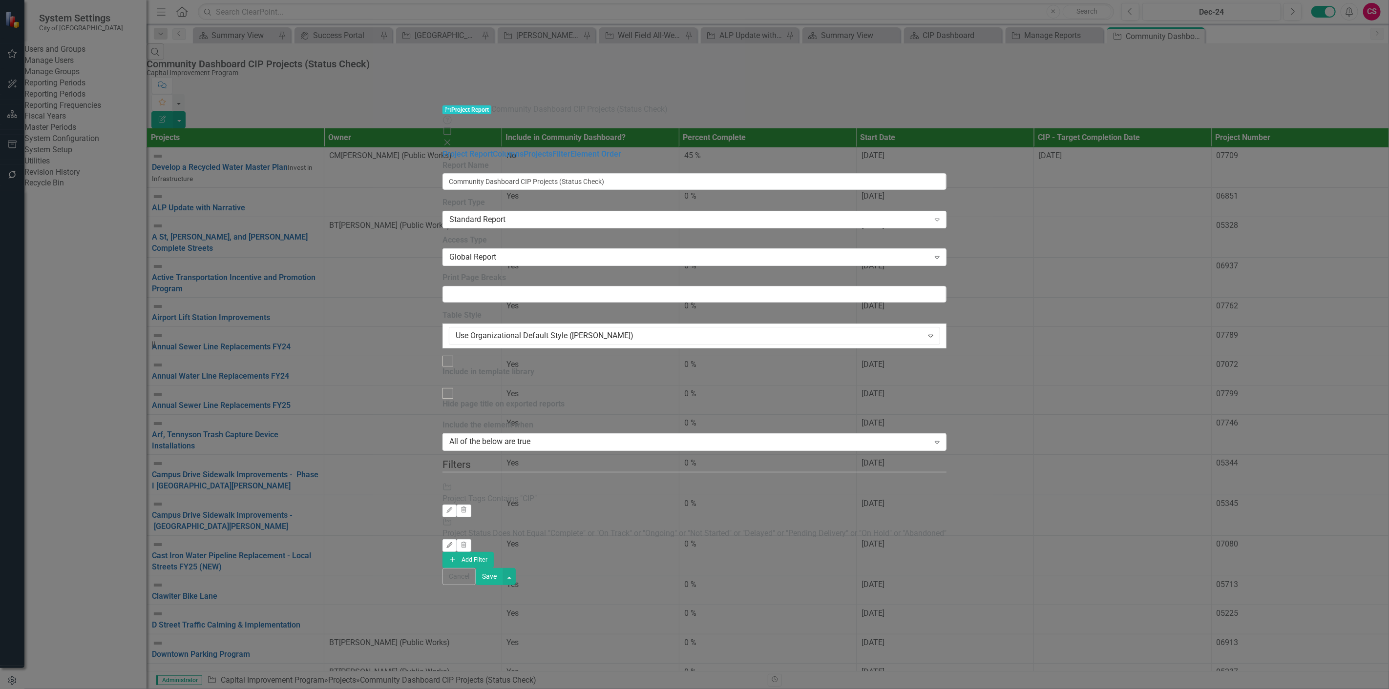
click at [457, 540] on button "Edit" at bounding box center [449, 546] width 14 height 13
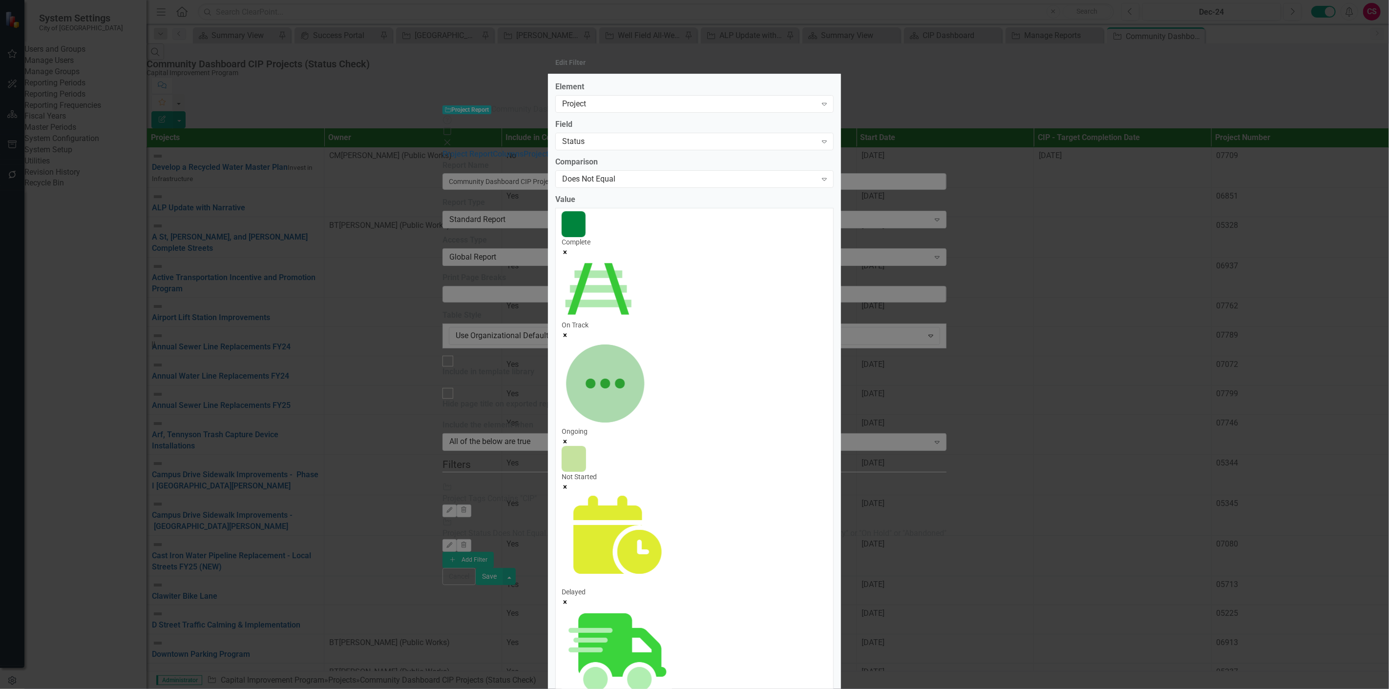
click at [767, 74] on div "Edit Filter" at bounding box center [694, 63] width 293 height 22
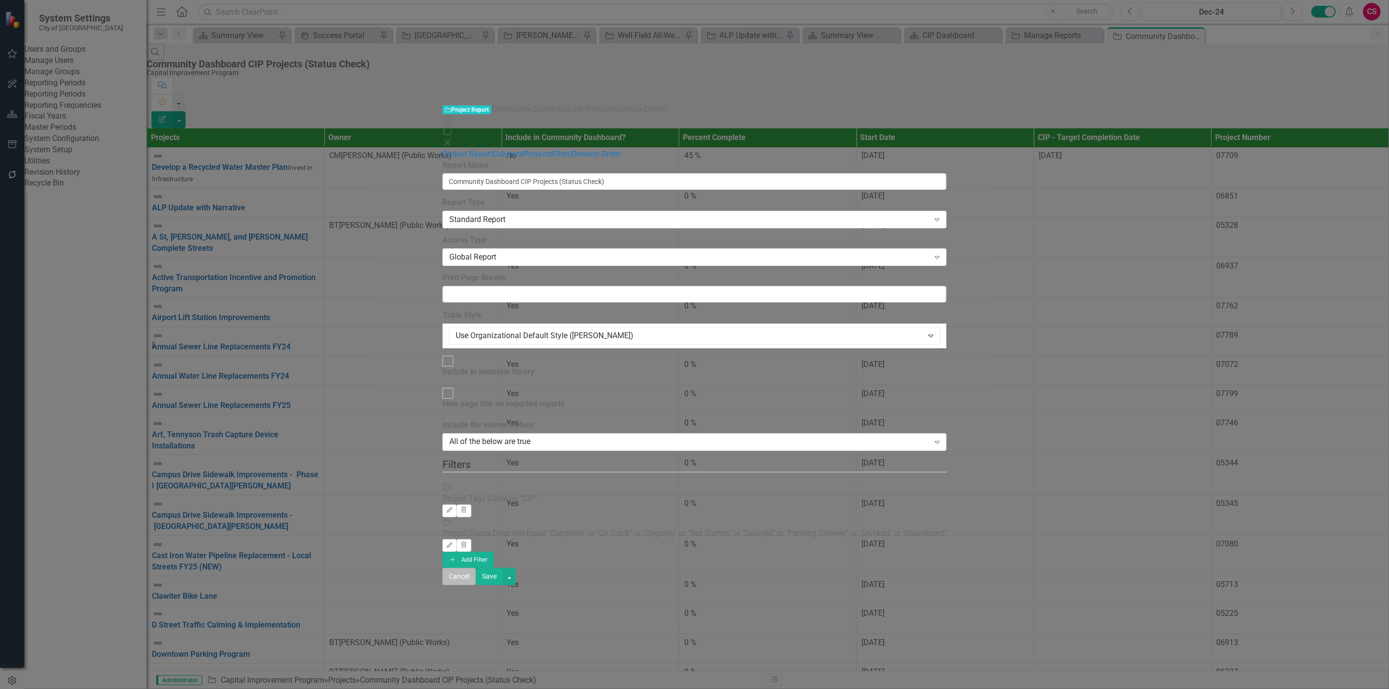
click at [476, 585] on button "Cancel" at bounding box center [458, 576] width 33 height 17
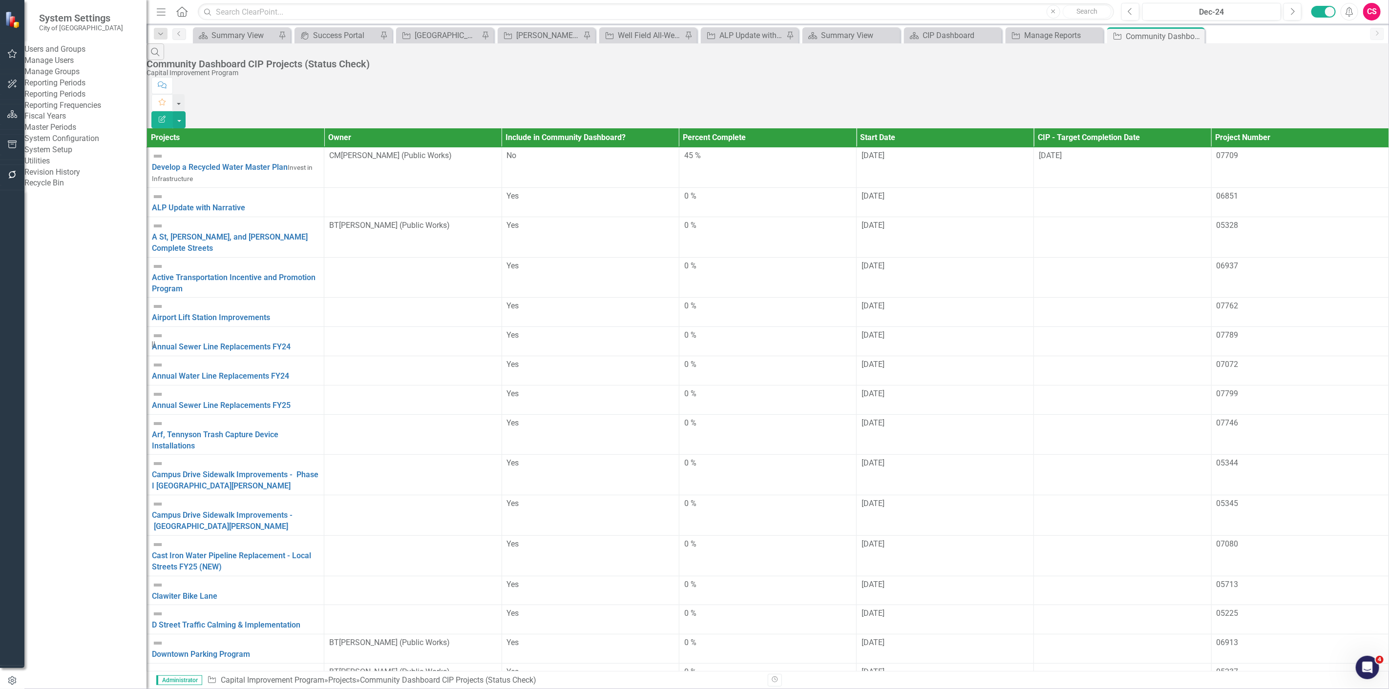
click at [68, 156] on link "System Setup" at bounding box center [85, 150] width 122 height 11
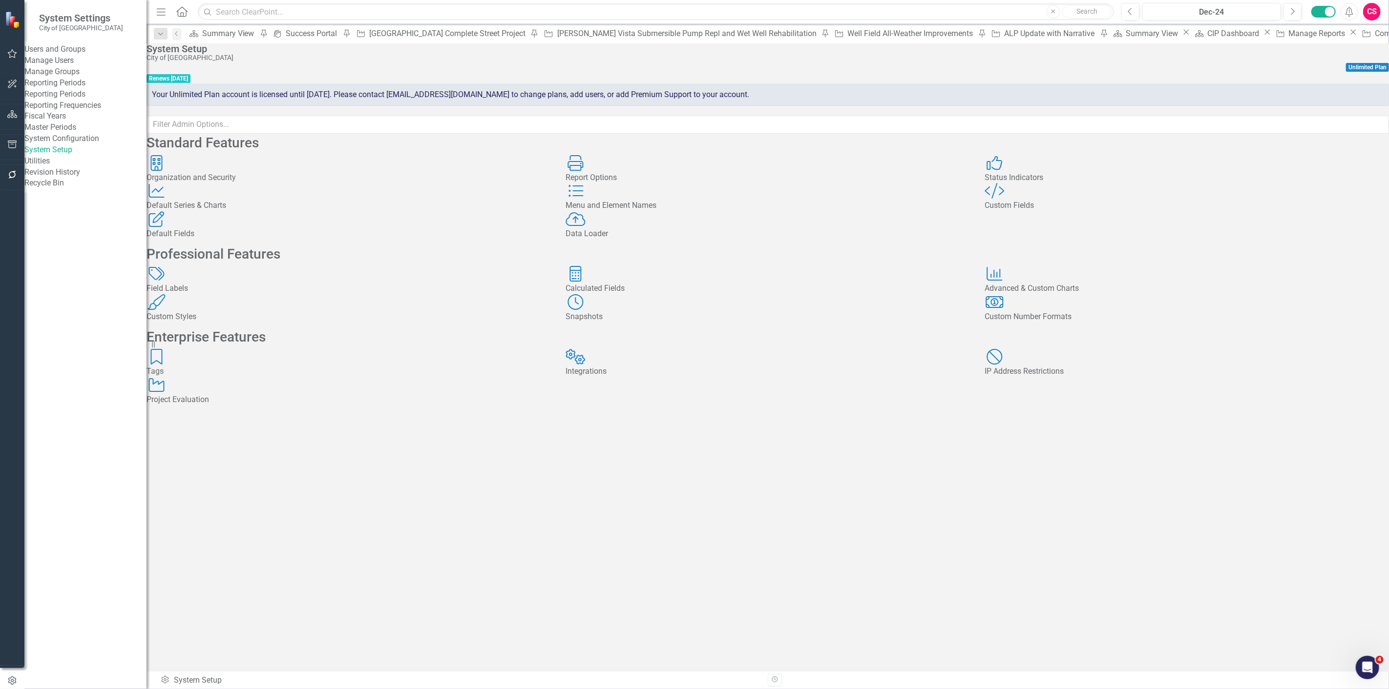
click at [1121, 184] on div "Status Indicators Status Indicators" at bounding box center [1186, 169] width 404 height 28
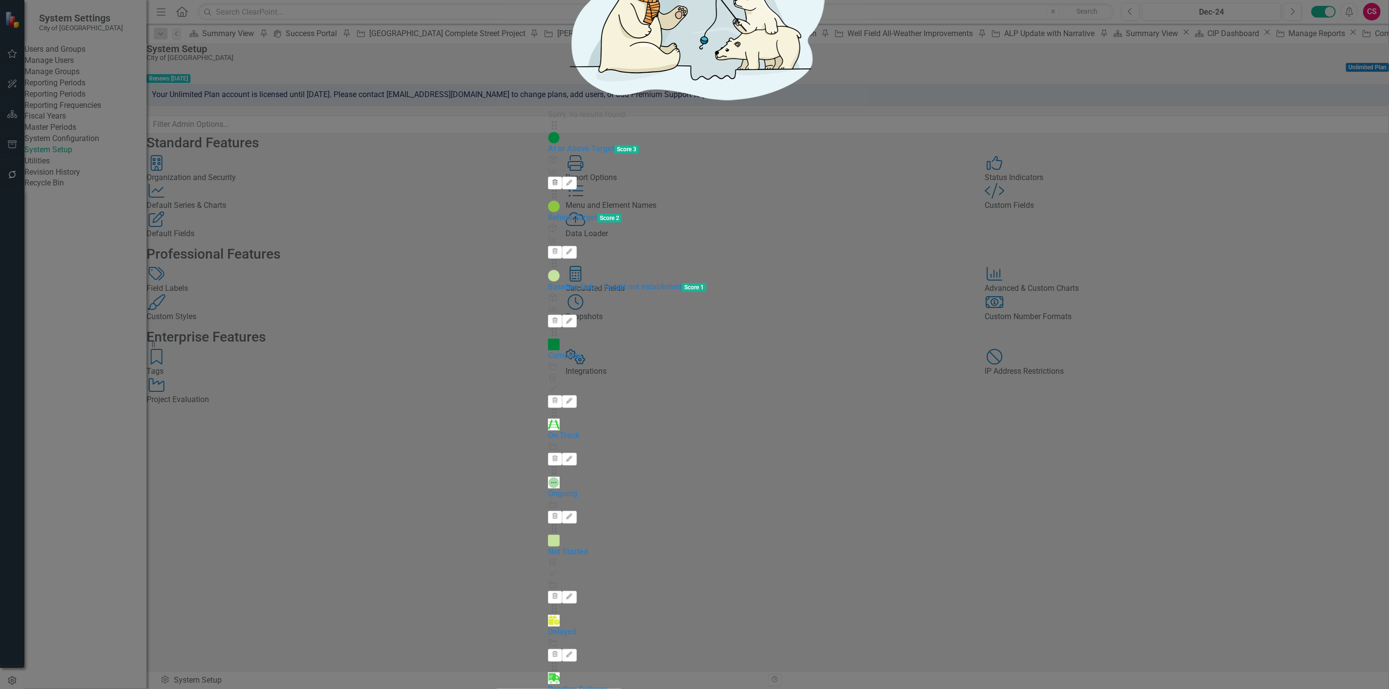
click at [558, 179] on icon "button" at bounding box center [554, 182] width 5 height 6
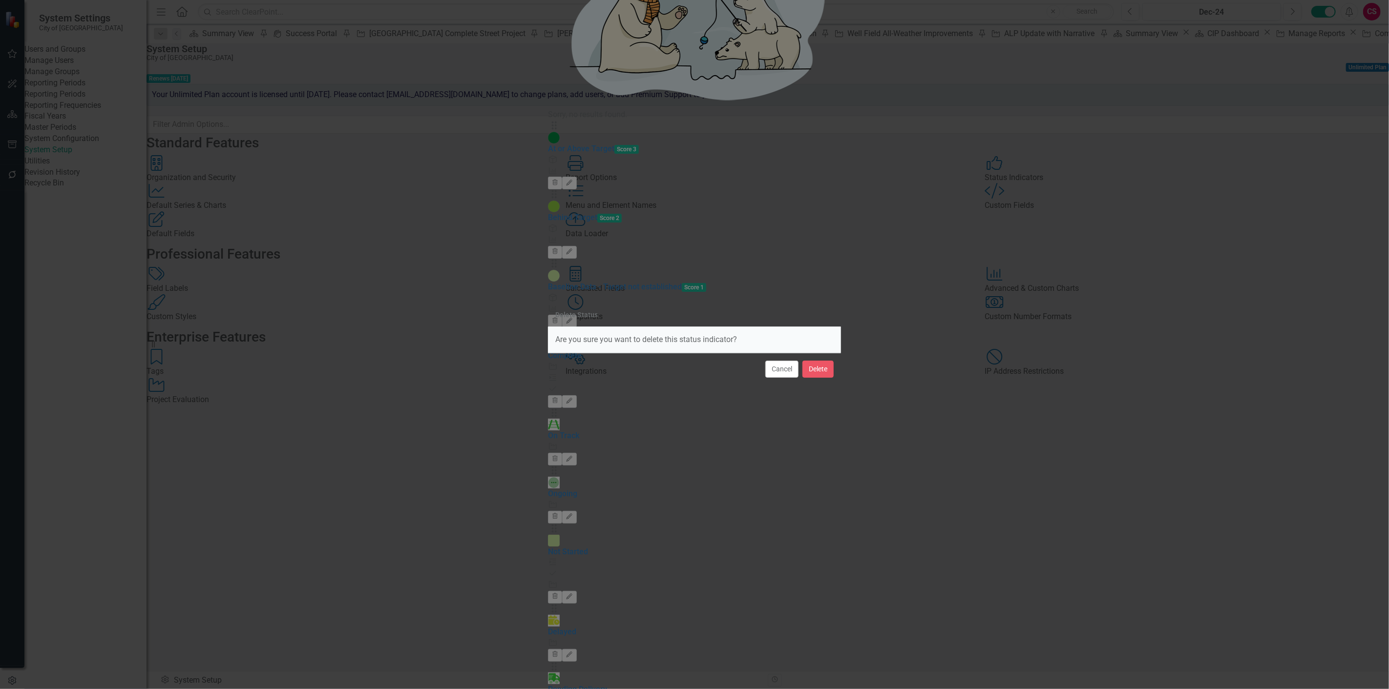
click at [792, 370] on button "Cancel" at bounding box center [781, 369] width 33 height 17
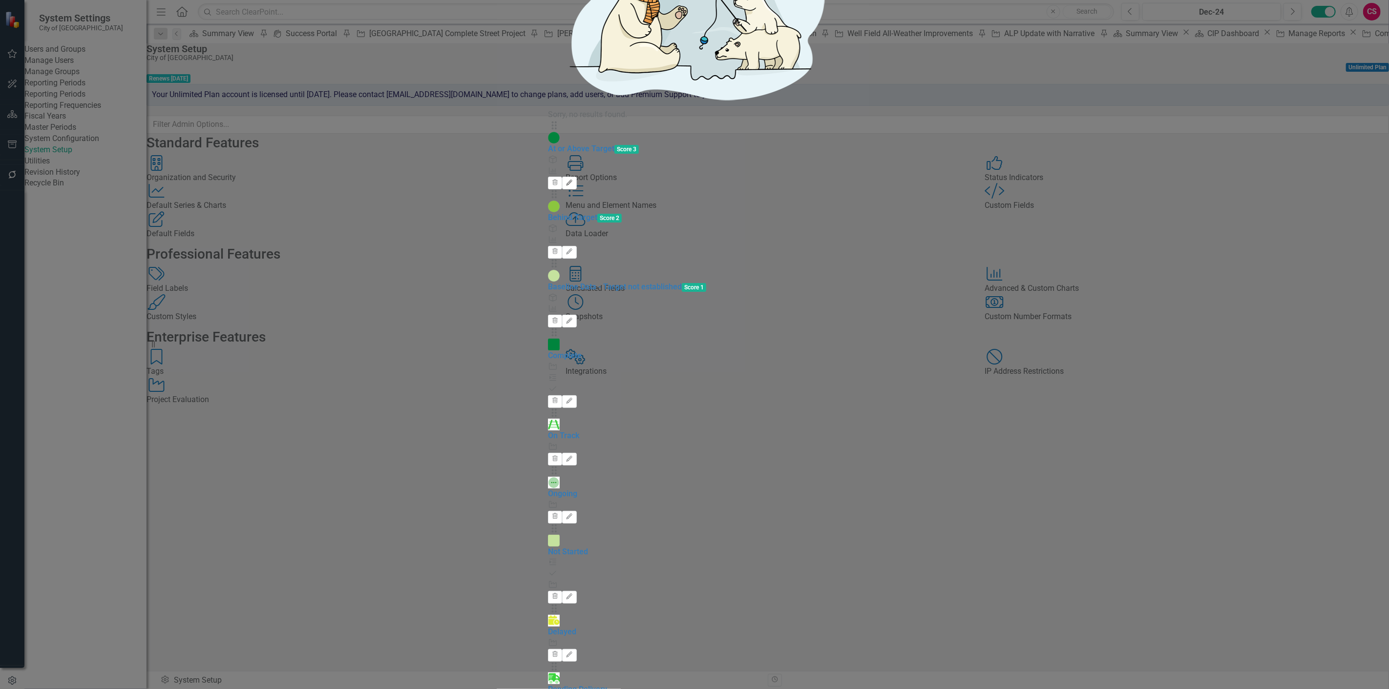
click at [573, 180] on icon "Edit" at bounding box center [568, 183] width 7 height 6
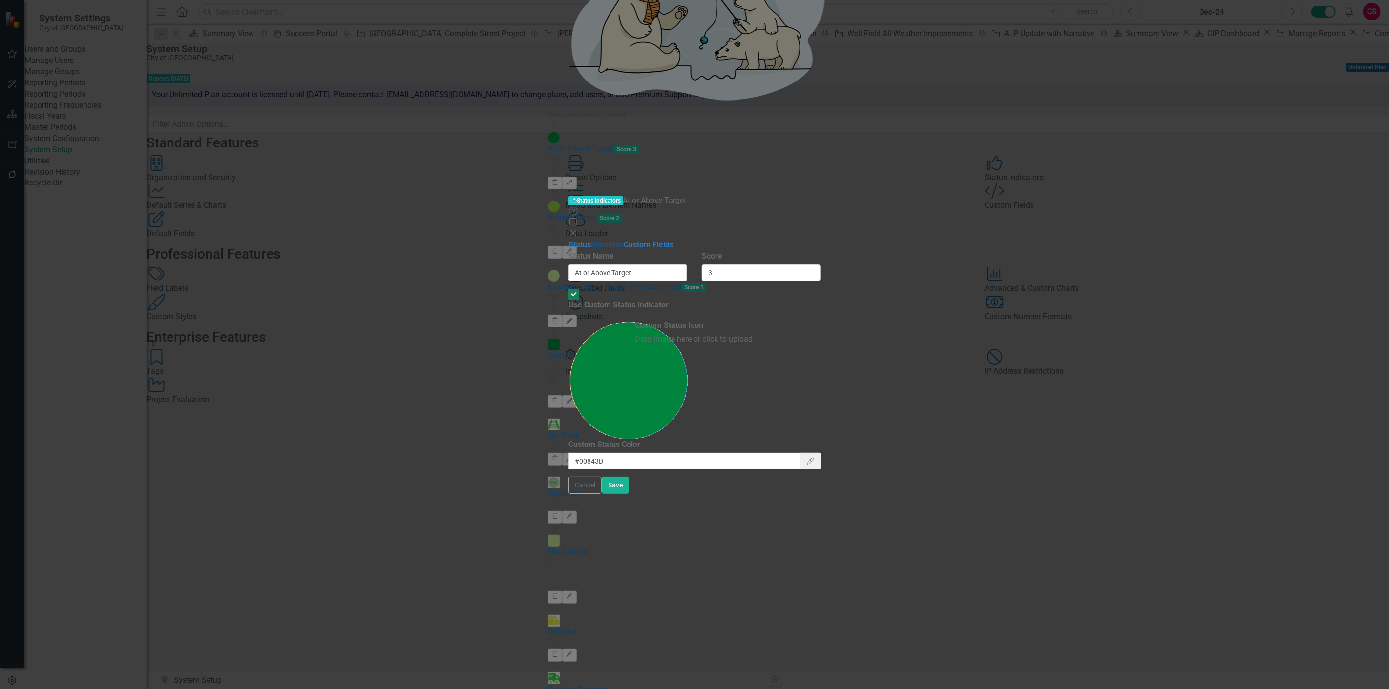
click at [591, 240] on link "Elements" at bounding box center [607, 244] width 33 height 9
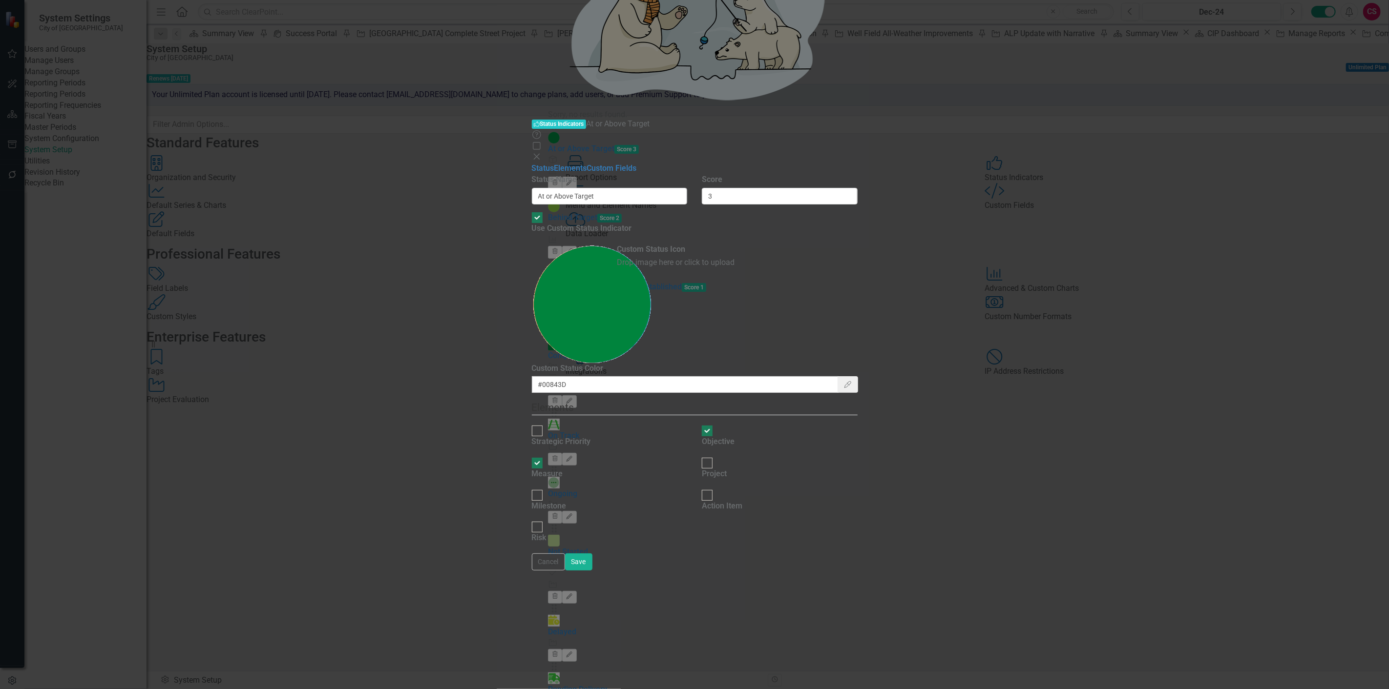
click at [554, 469] on div "Measure" at bounding box center [547, 474] width 31 height 11
click at [544, 456] on input "Measure" at bounding box center [536, 463] width 15 height 15
click at [532, 458] on div "Measure" at bounding box center [547, 469] width 31 height 22
click at [530, 456] on input "Measure" at bounding box center [536, 463] width 15 height 15
checkbox input "true"
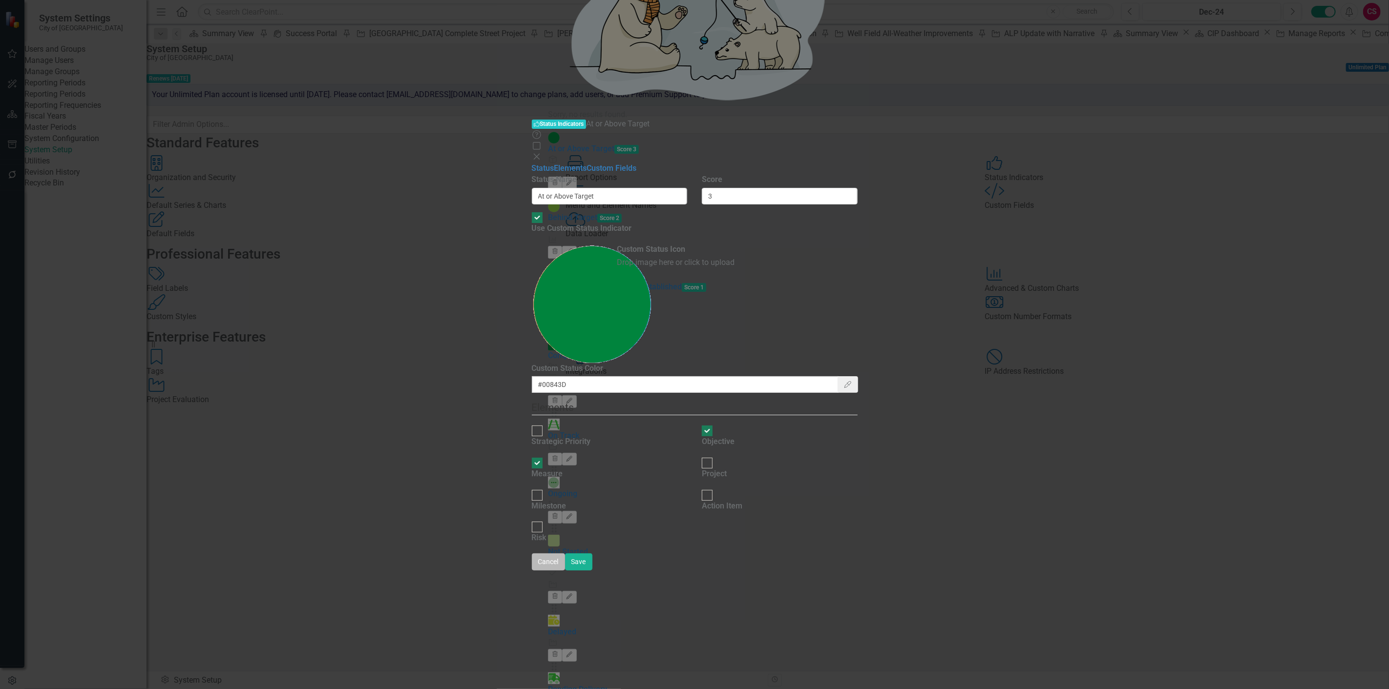
click at [565, 571] on button "Cancel" at bounding box center [548, 562] width 33 height 17
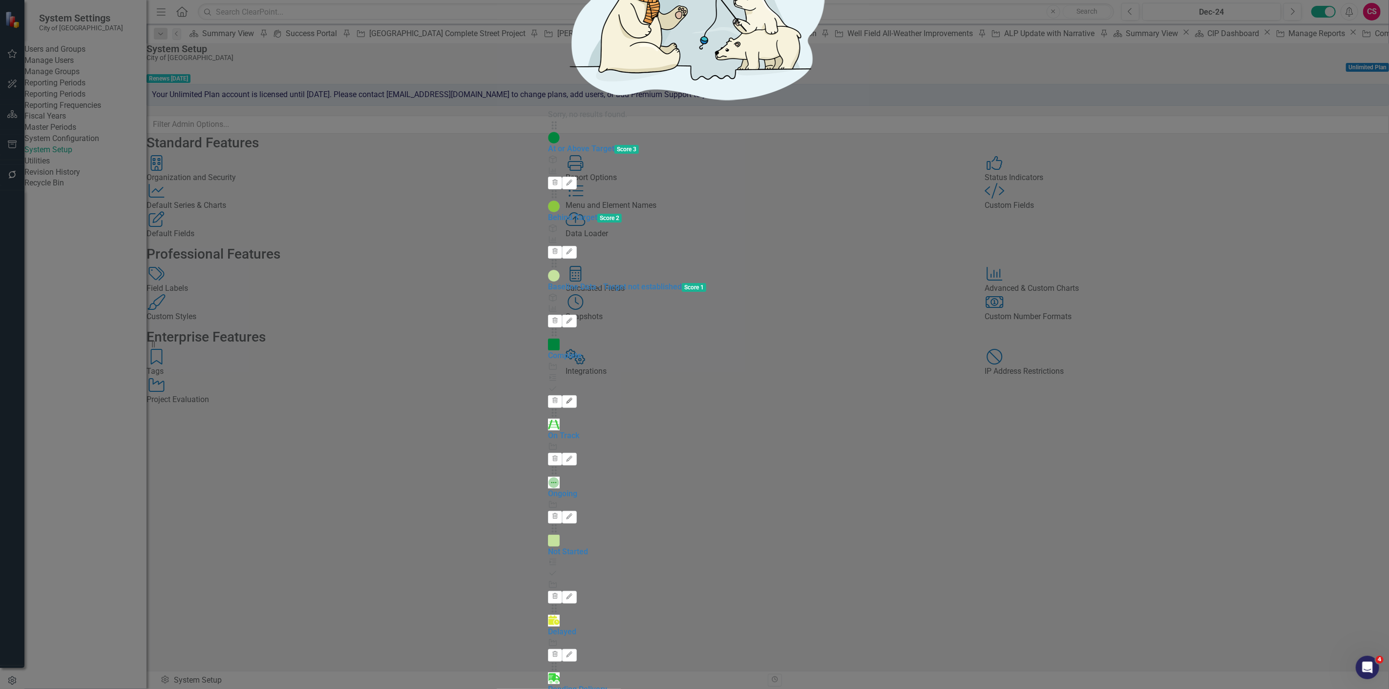
click at [576, 396] on button "Edit" at bounding box center [569, 402] width 14 height 13
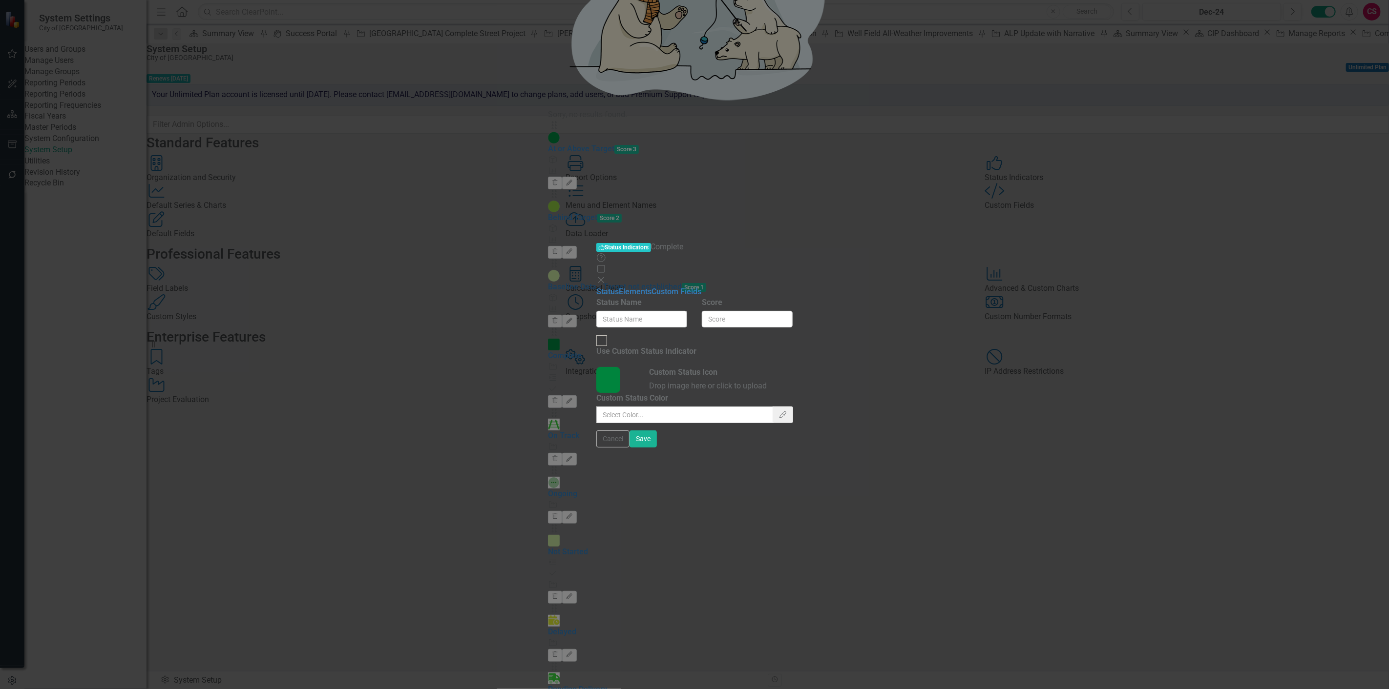
type input "Complete"
checkbox input "true"
type input "#00843D"
click at [596, 287] on link "Status" at bounding box center [607, 291] width 22 height 9
click at [619, 287] on link "Elements" at bounding box center [635, 291] width 33 height 9
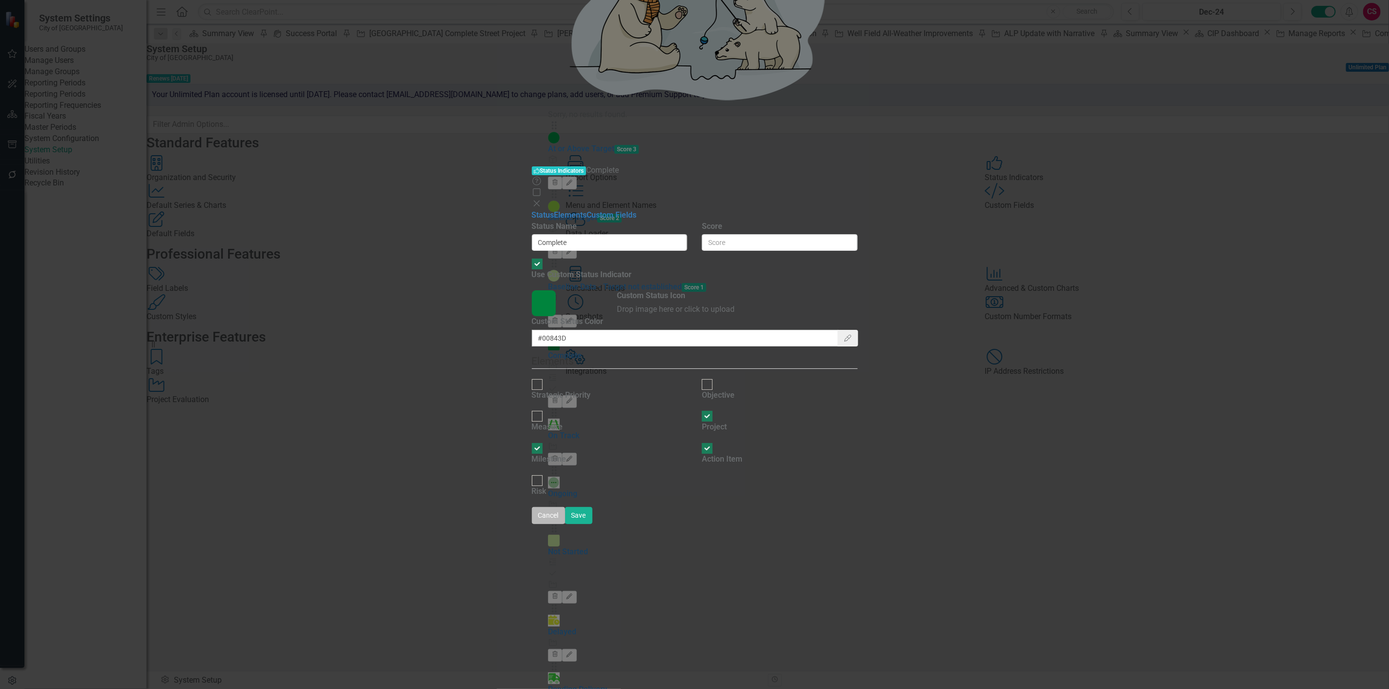
click at [565, 524] on button "Cancel" at bounding box center [548, 515] width 33 height 17
